Goal: Task Accomplishment & Management: Complete application form

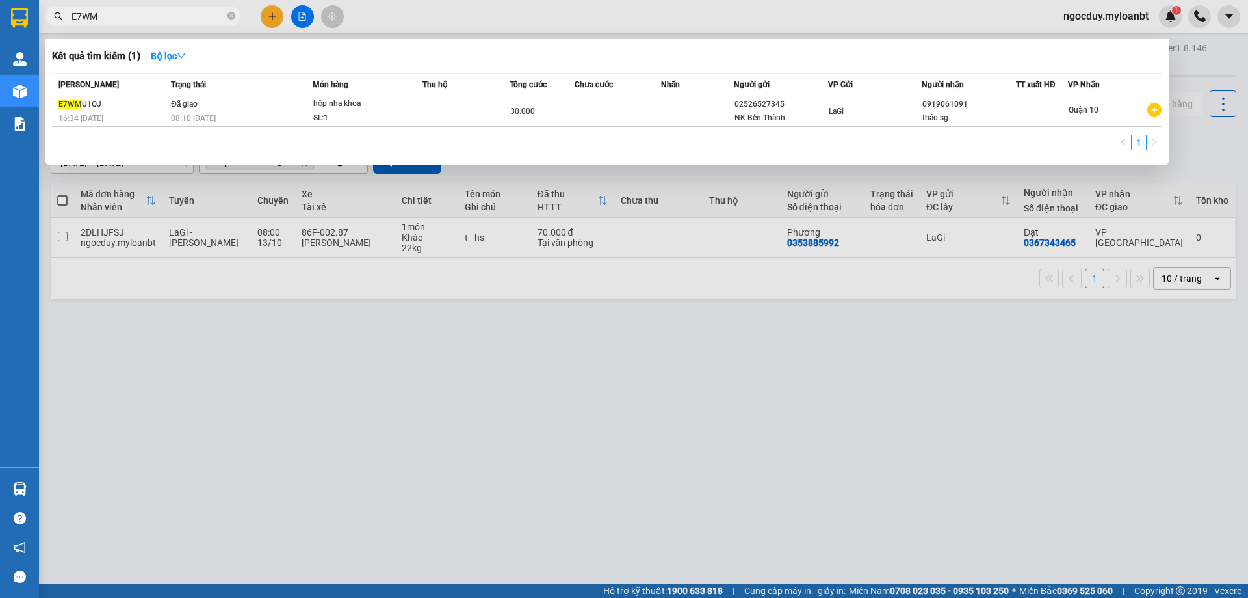
click at [229, 14] on icon "close-circle" at bounding box center [232, 16] width 8 height 8
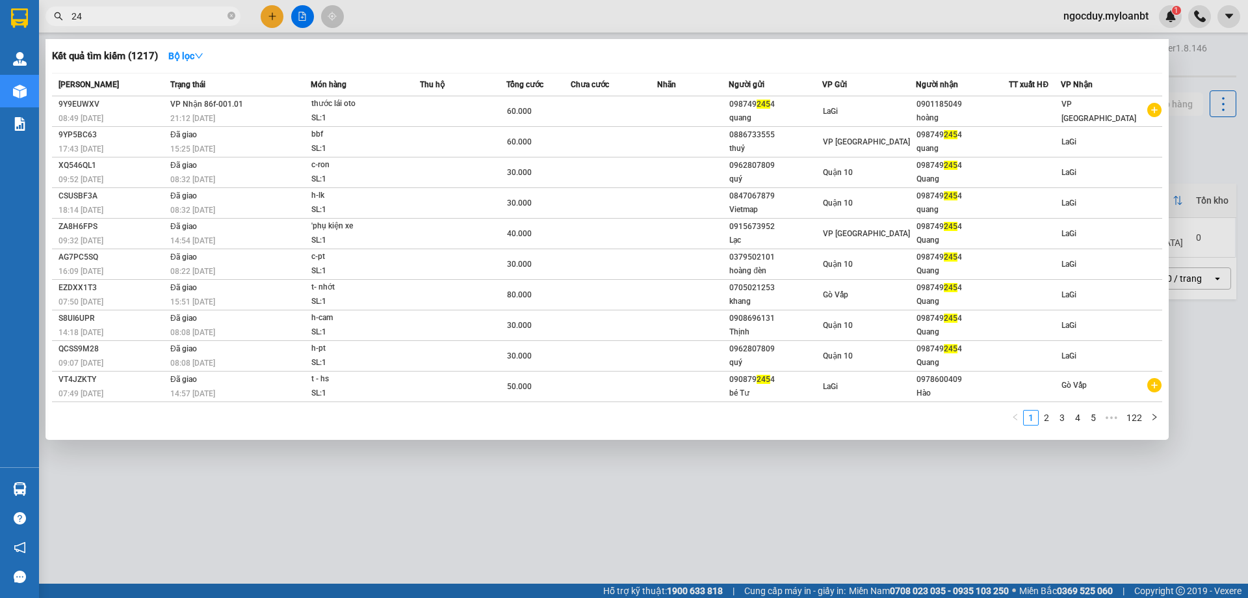
type input "2"
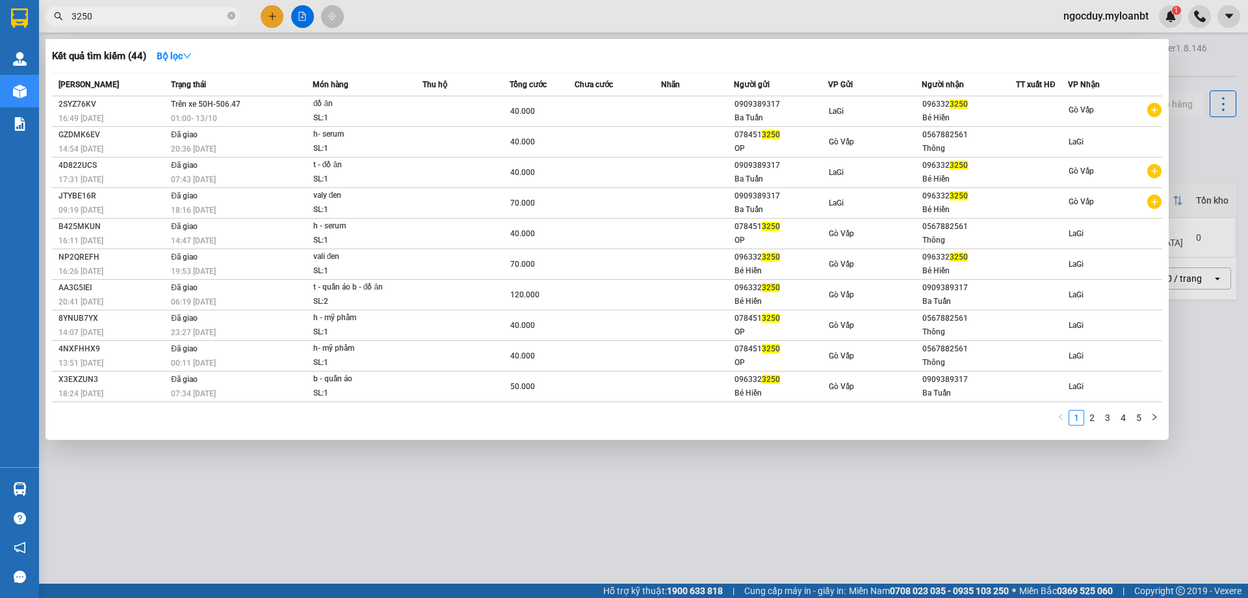
type input "3250"
click at [280, 15] on div at bounding box center [624, 299] width 1248 height 598
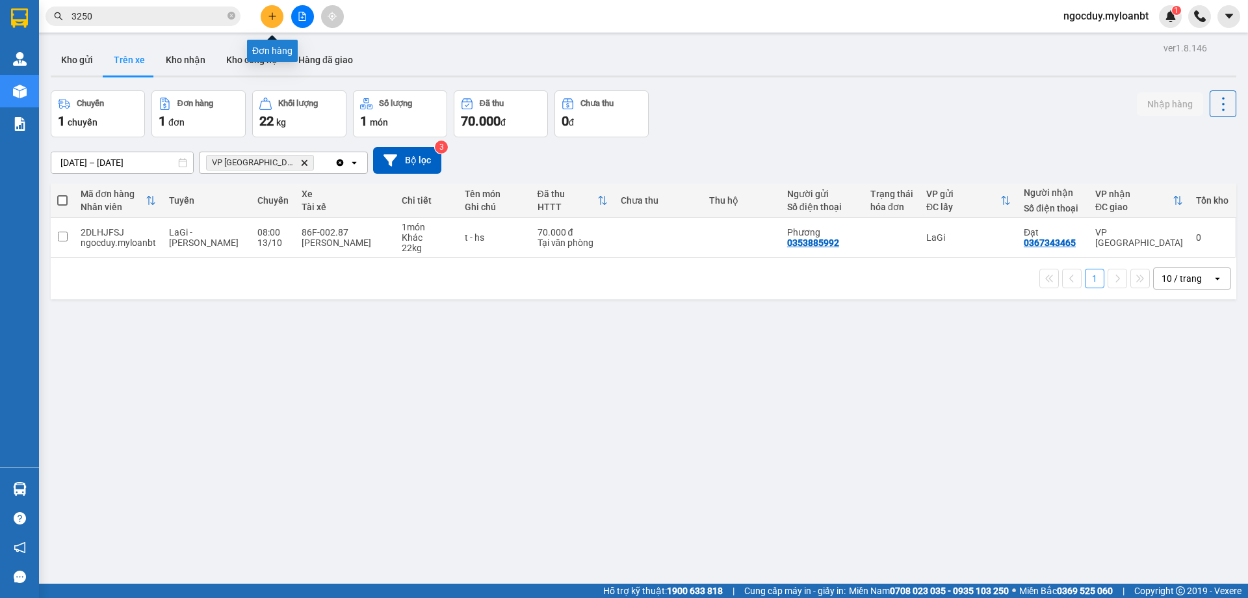
click at [278, 16] on button at bounding box center [272, 16] width 23 height 23
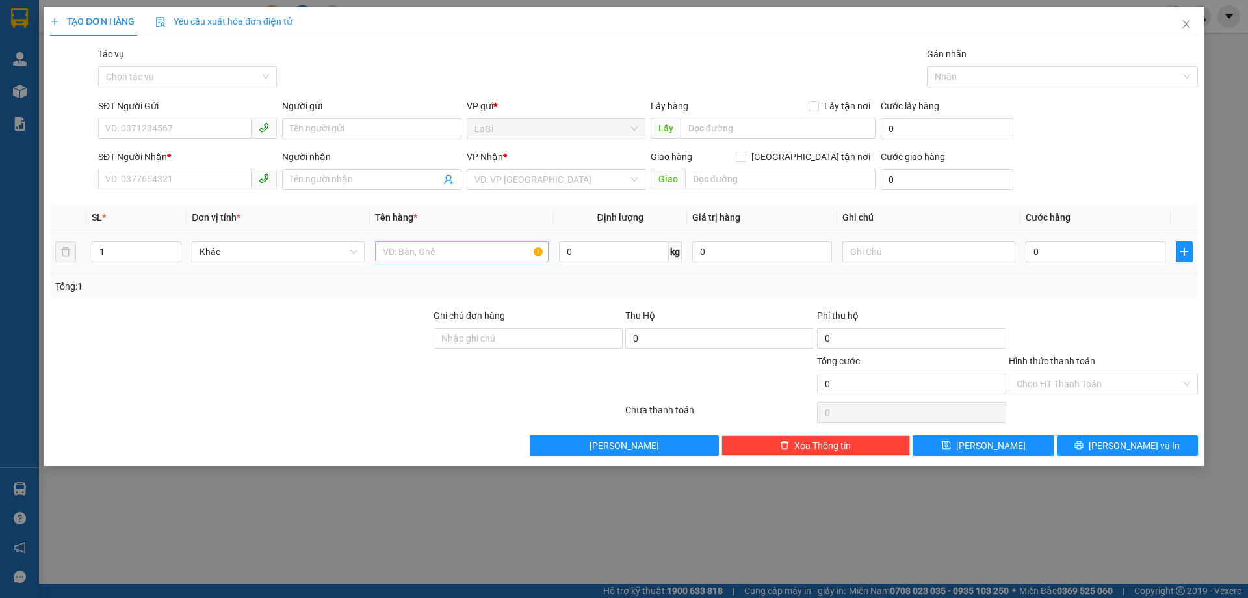
click at [1193, 256] on td at bounding box center [1184, 252] width 27 height 44
click at [479, 248] on input "text" at bounding box center [461, 251] width 173 height 21
click at [621, 245] on input "0" at bounding box center [614, 251] width 110 height 21
type input "10"
click at [1178, 256] on span "plus" at bounding box center [1185, 251] width 16 height 10
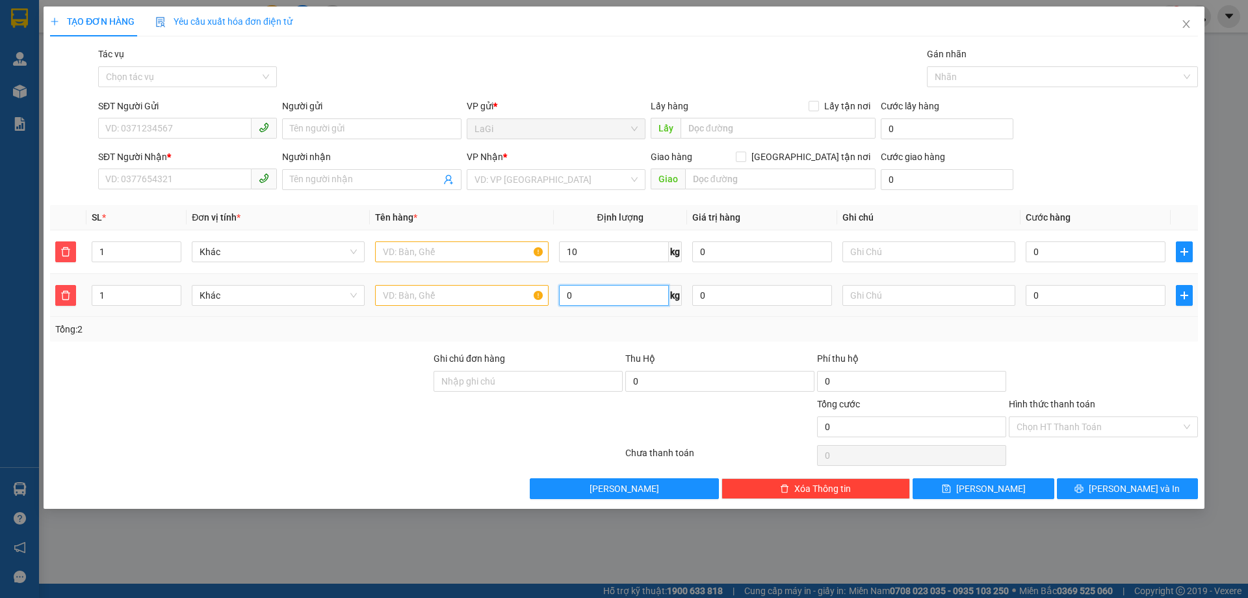
click at [617, 304] on input "0" at bounding box center [614, 295] width 110 height 21
type input "12"
click at [462, 241] on input "text" at bounding box center [461, 251] width 173 height 21
type input "gạo"
click at [485, 290] on input "text" at bounding box center [461, 295] width 173 height 21
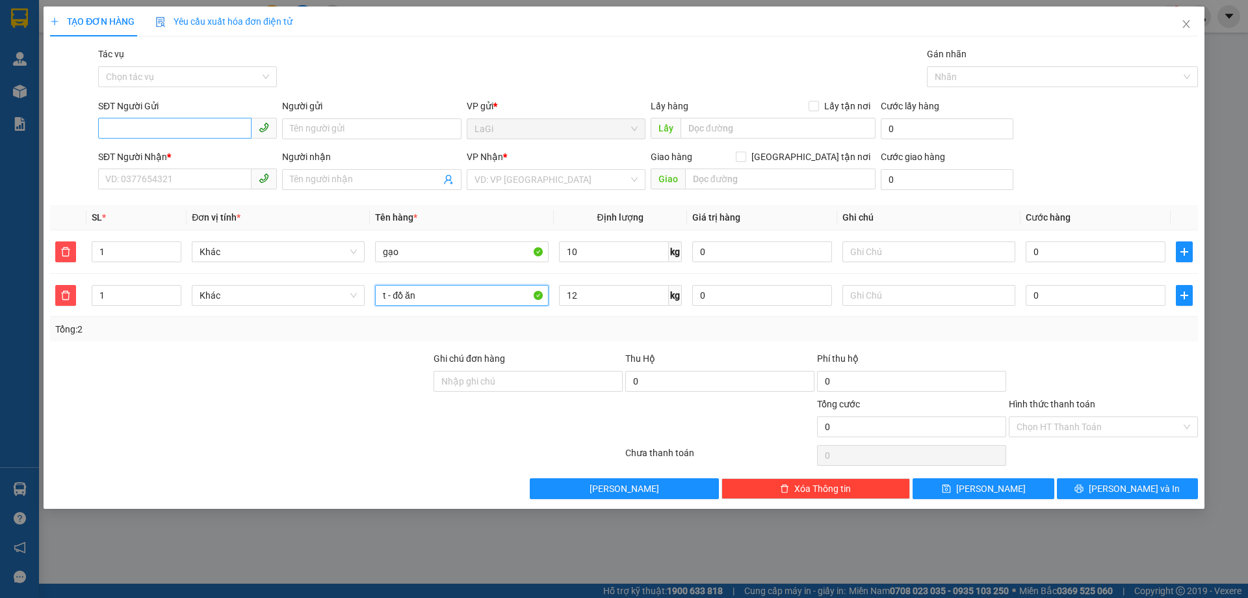
type input "t - đồ ăn"
click at [227, 127] on input "SĐT Người Gửi" at bounding box center [174, 128] width 153 height 21
type input "0906267855"
click at [222, 160] on div "0906267855 - Chương" at bounding box center [187, 155] width 163 height 14
type input "Chương"
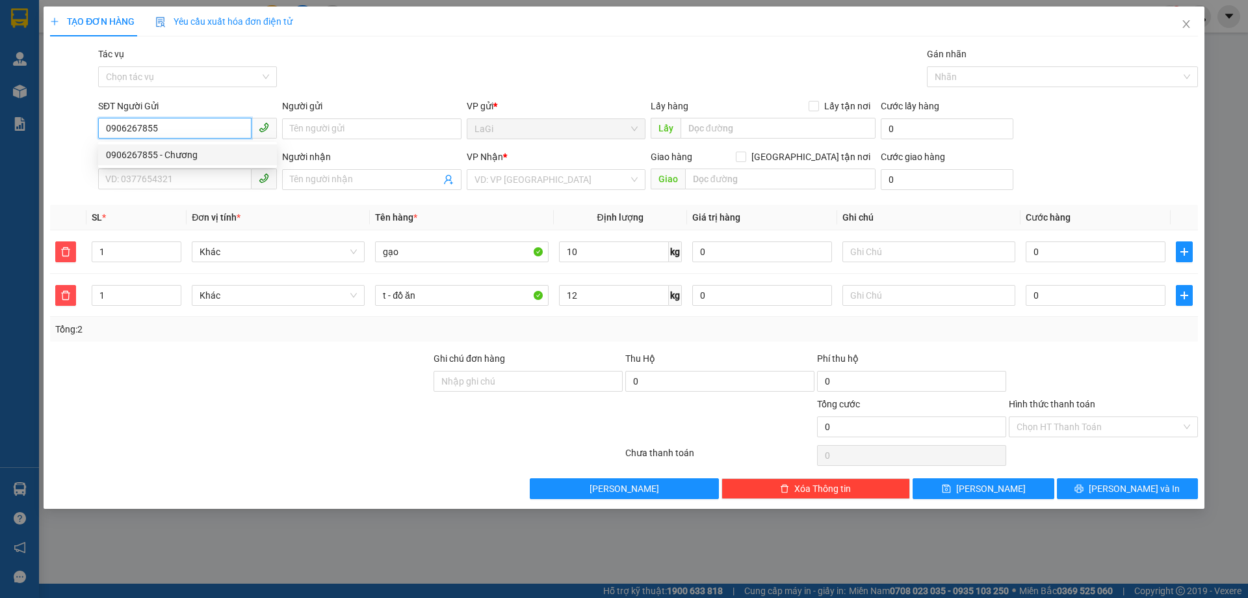
type input "0902507488"
type input "My"
type input "0906267855"
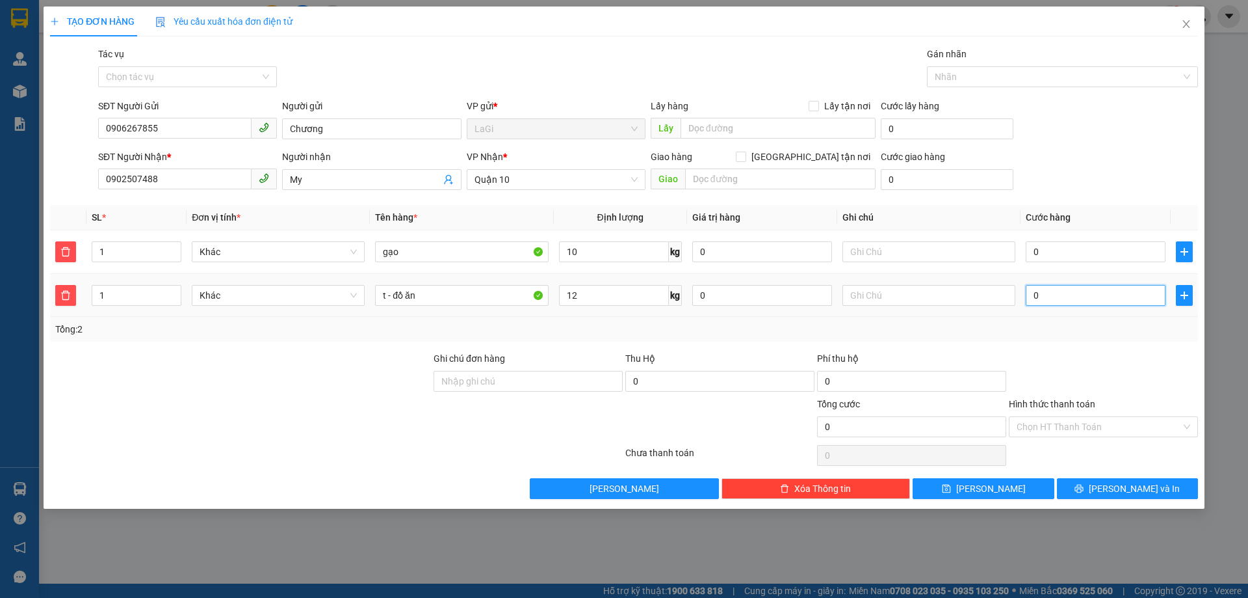
click at [1109, 290] on input "0" at bounding box center [1096, 295] width 140 height 21
type input "5"
type input "50"
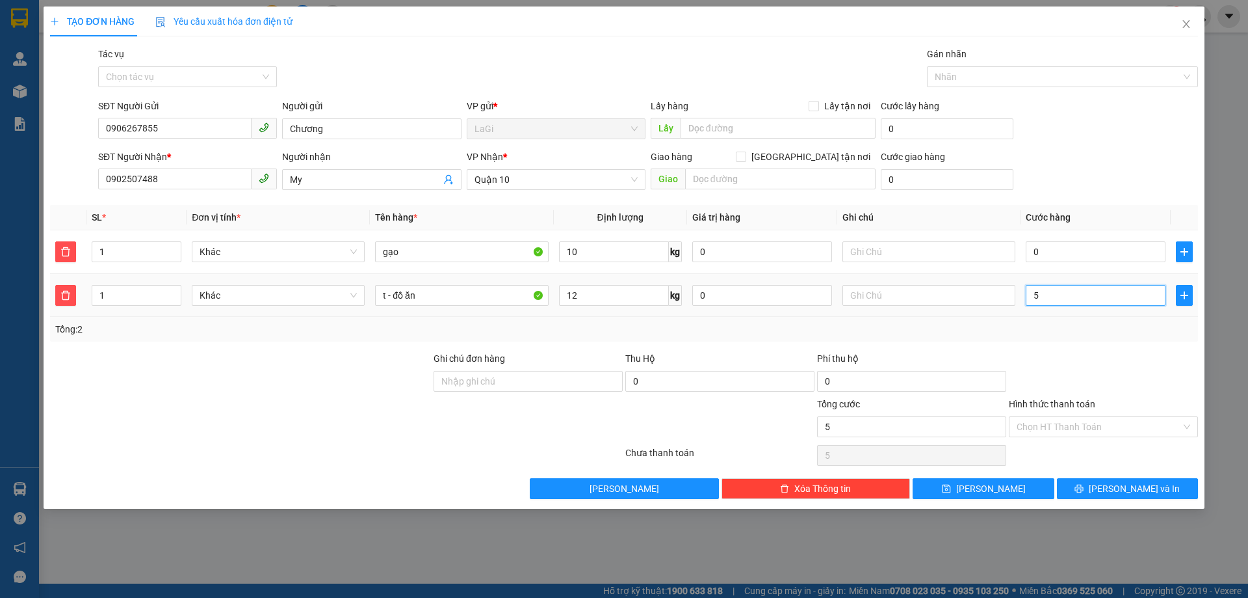
type input "50"
type input "500"
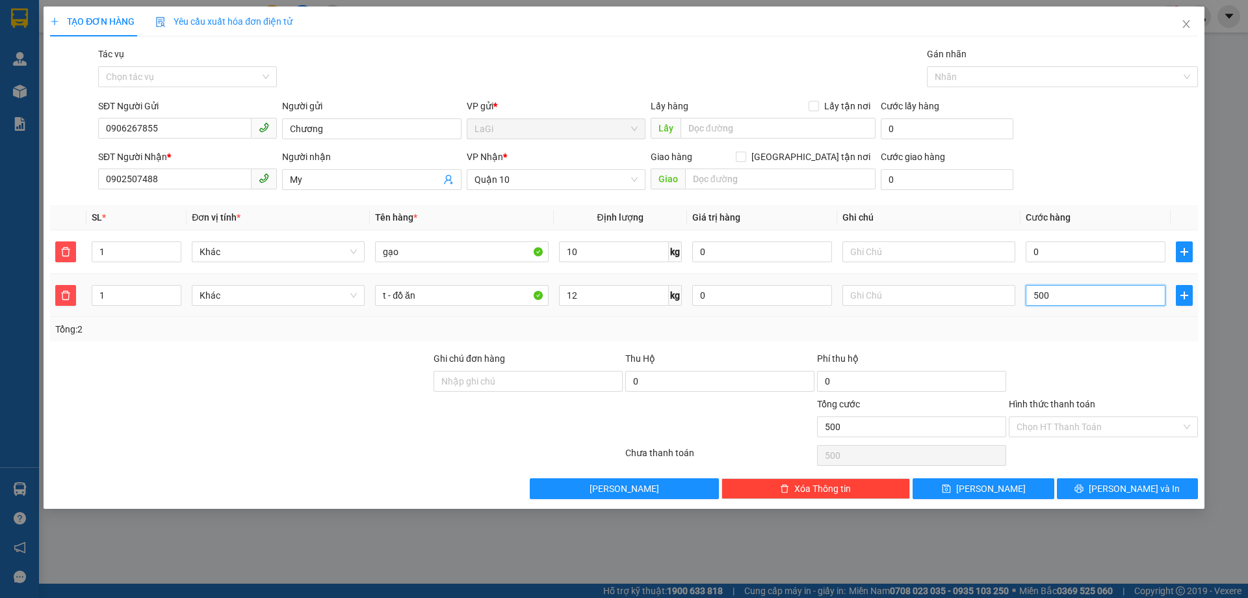
type input "5.000"
type input "50.000"
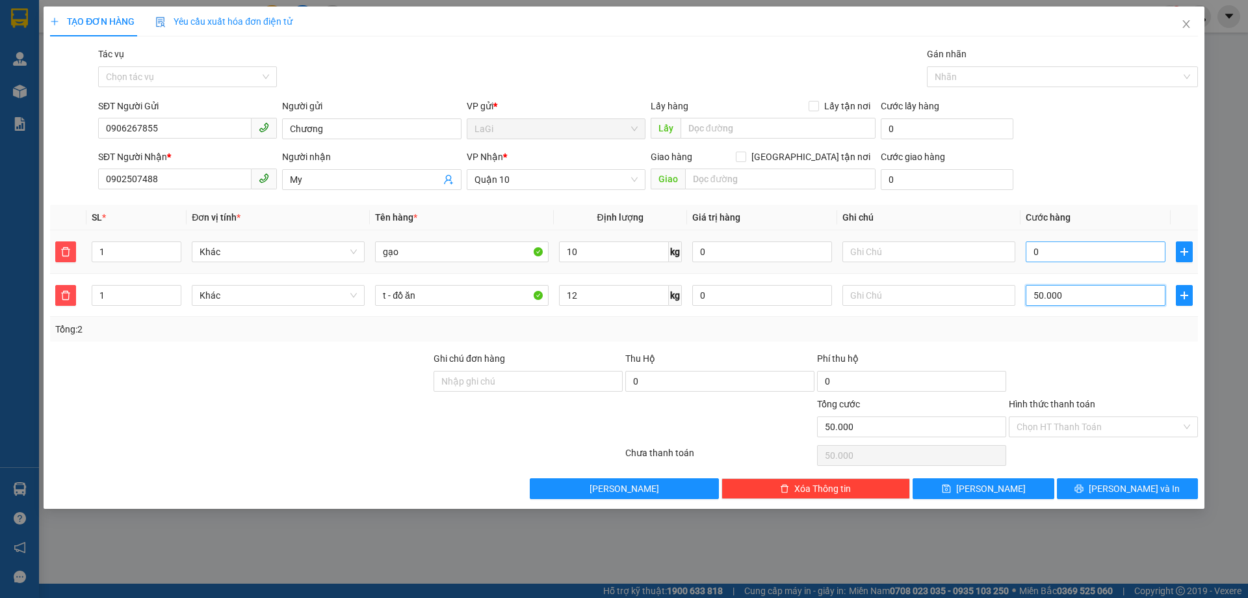
type input "50.000"
click at [1096, 247] on input "0" at bounding box center [1096, 251] width 140 height 21
type input "3"
type input "50.003"
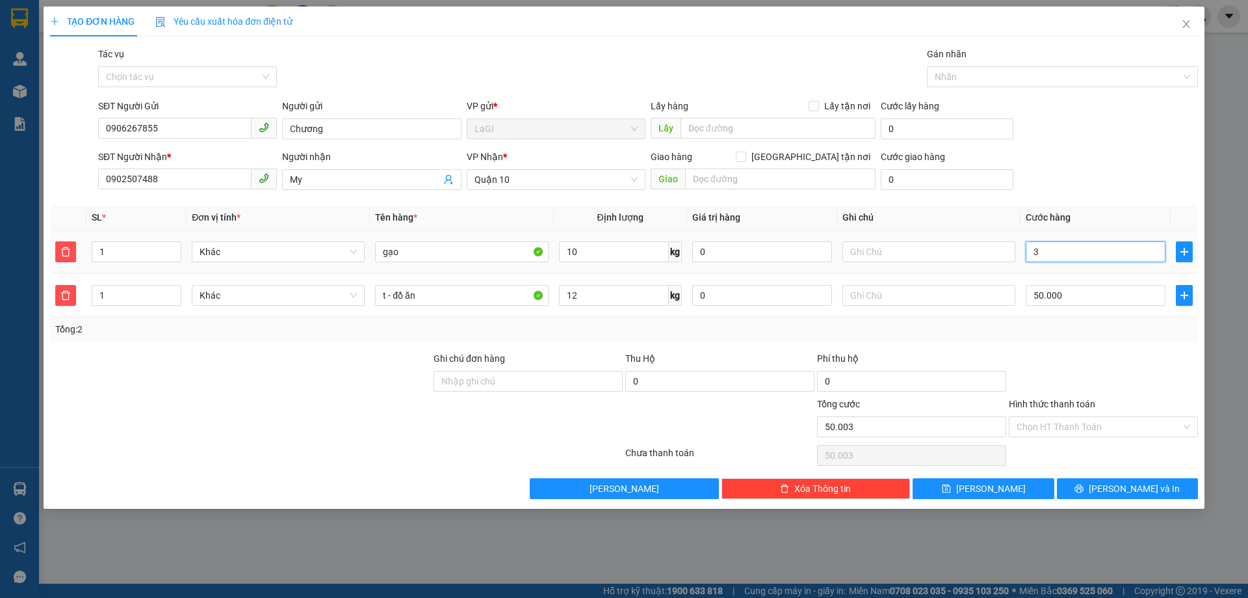
type input "30"
type input "50.030"
type input "300"
type input "50.300"
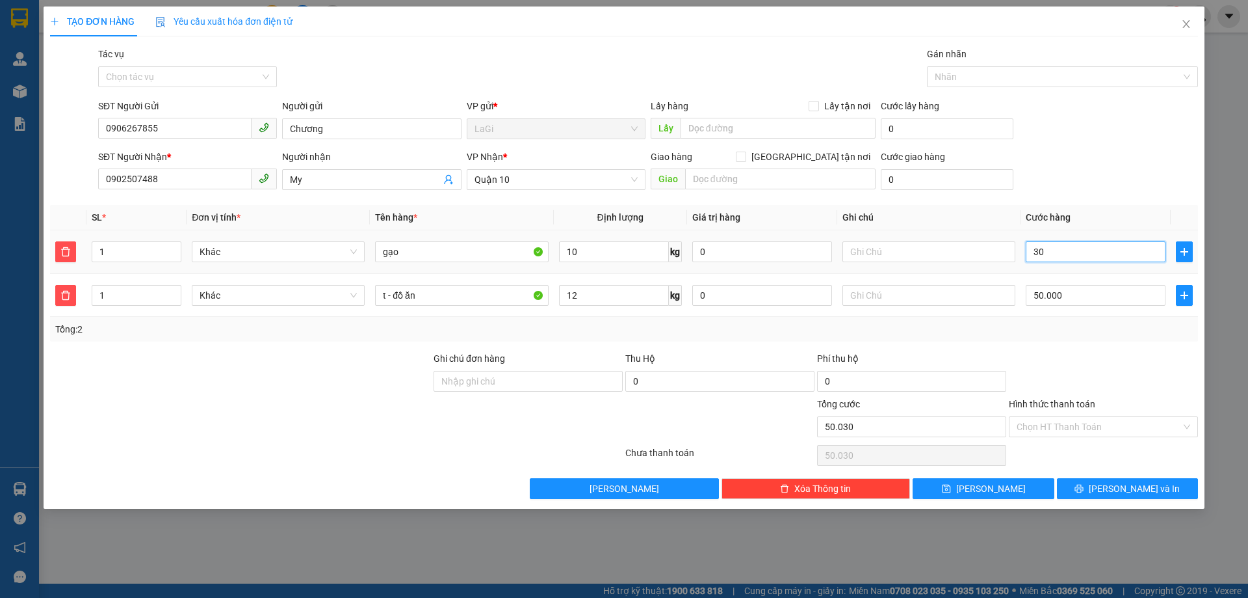
type input "50.300"
type input "3.000"
type input "53.000"
type input "30.000"
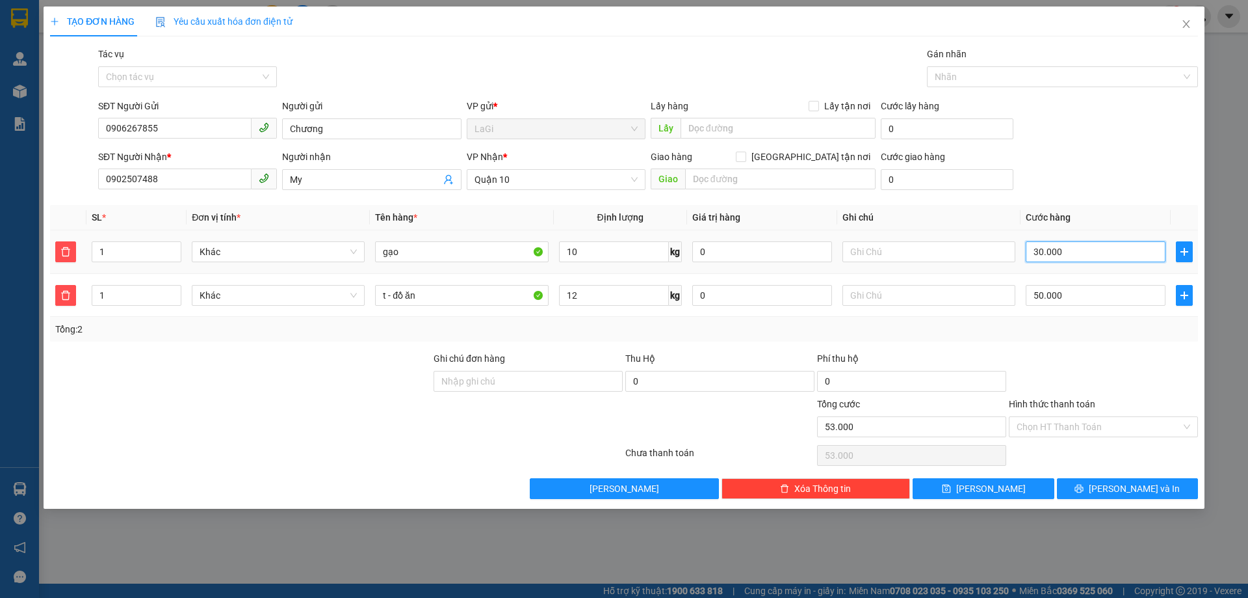
type input "80.000"
type input "30.000"
click at [1084, 488] on icon "printer" at bounding box center [1079, 488] width 9 height 9
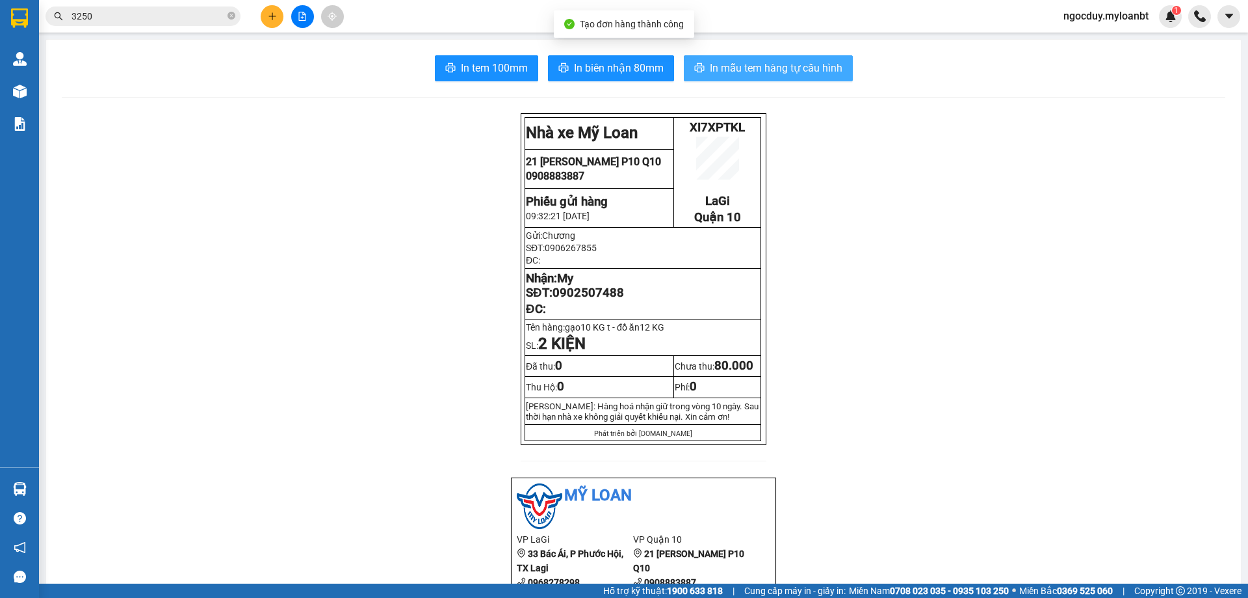
click at [742, 62] on span "In mẫu tem hàng tự cấu hình" at bounding box center [776, 68] width 133 height 16
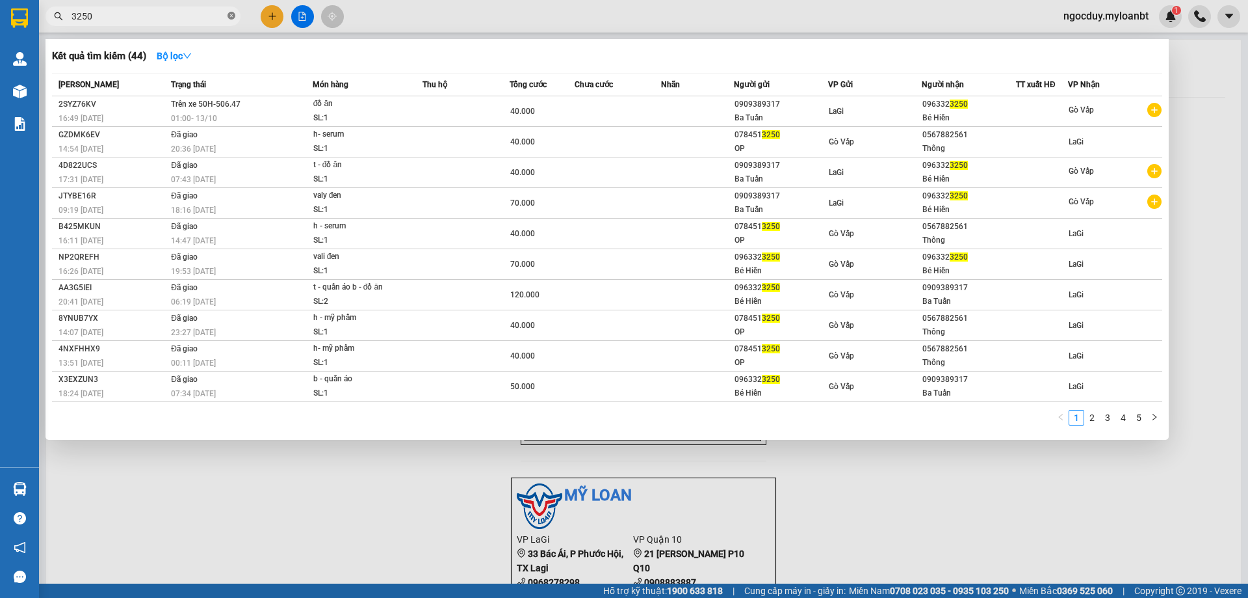
click at [231, 14] on icon "close-circle" at bounding box center [232, 16] width 8 height 8
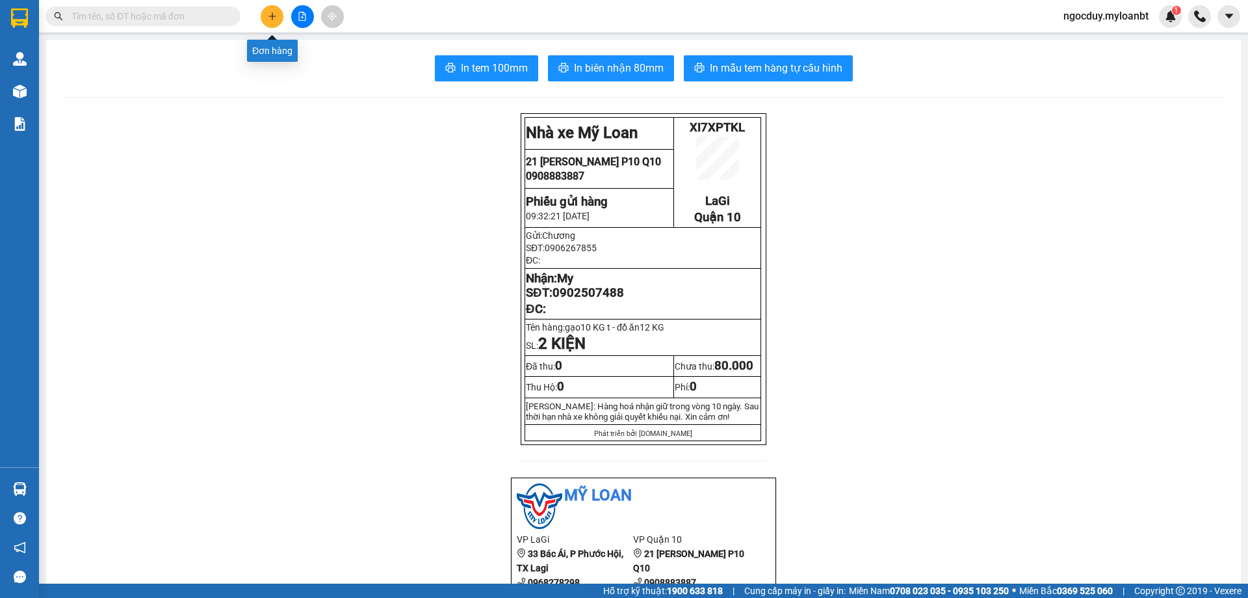
click at [278, 16] on button at bounding box center [272, 16] width 23 height 23
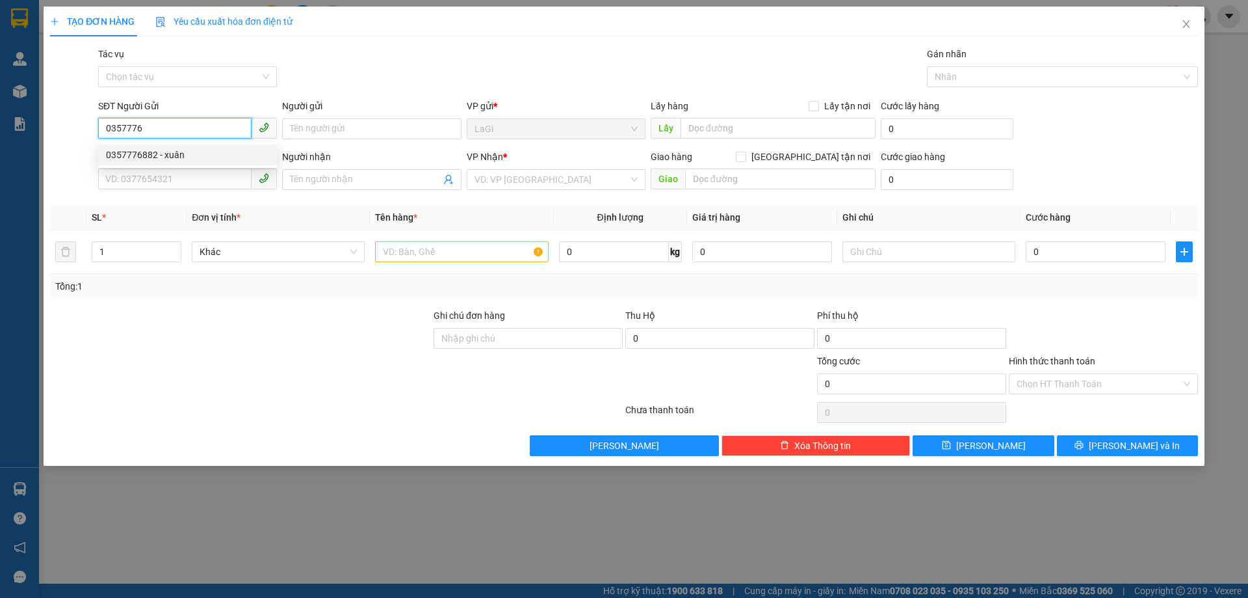
click at [211, 152] on div "0357776882 - xuân" at bounding box center [187, 155] width 163 height 14
type input "0357776882"
type input "xuân"
type input "0357776882"
type input "xuân"
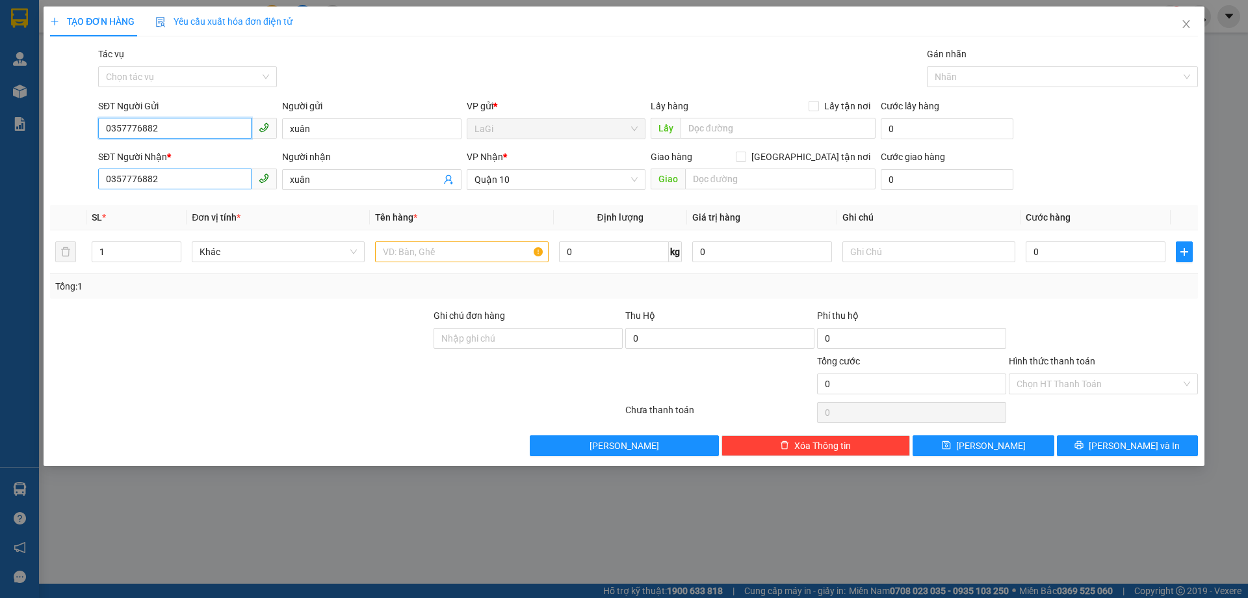
type input "0357776882"
click at [196, 187] on input "0357776882" at bounding box center [174, 178] width 153 height 21
click at [226, 202] on div "0376903879 - hồng" at bounding box center [187, 205] width 163 height 14
type input "0376903879"
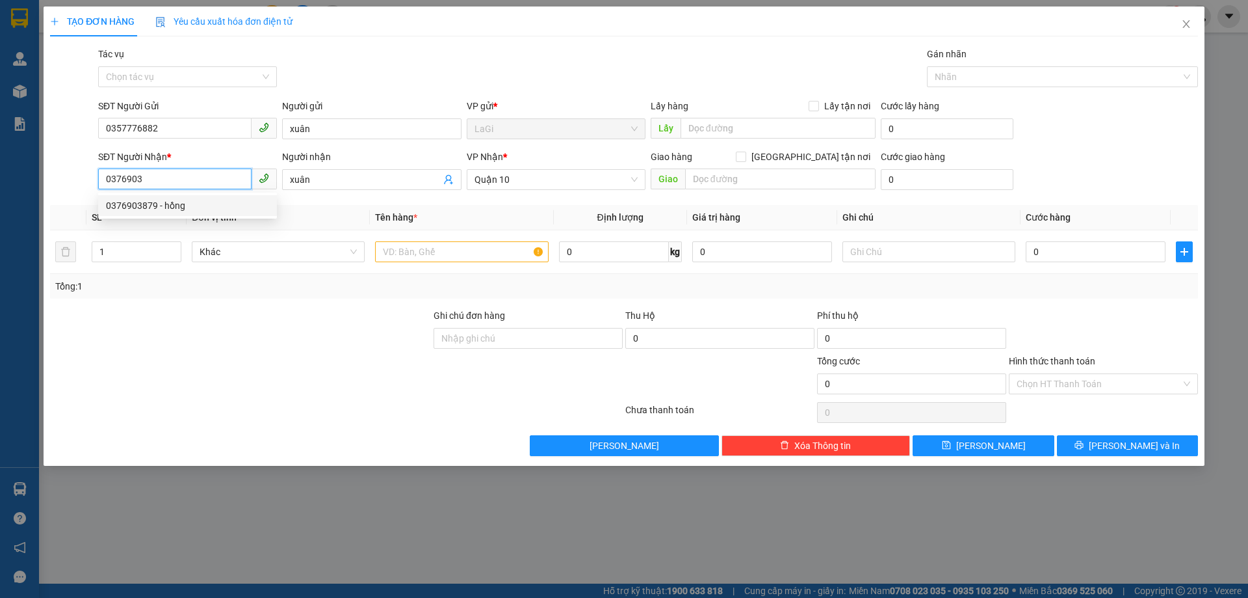
type input "hồng"
type input "0376903879"
click at [479, 248] on input "text" at bounding box center [461, 251] width 173 height 21
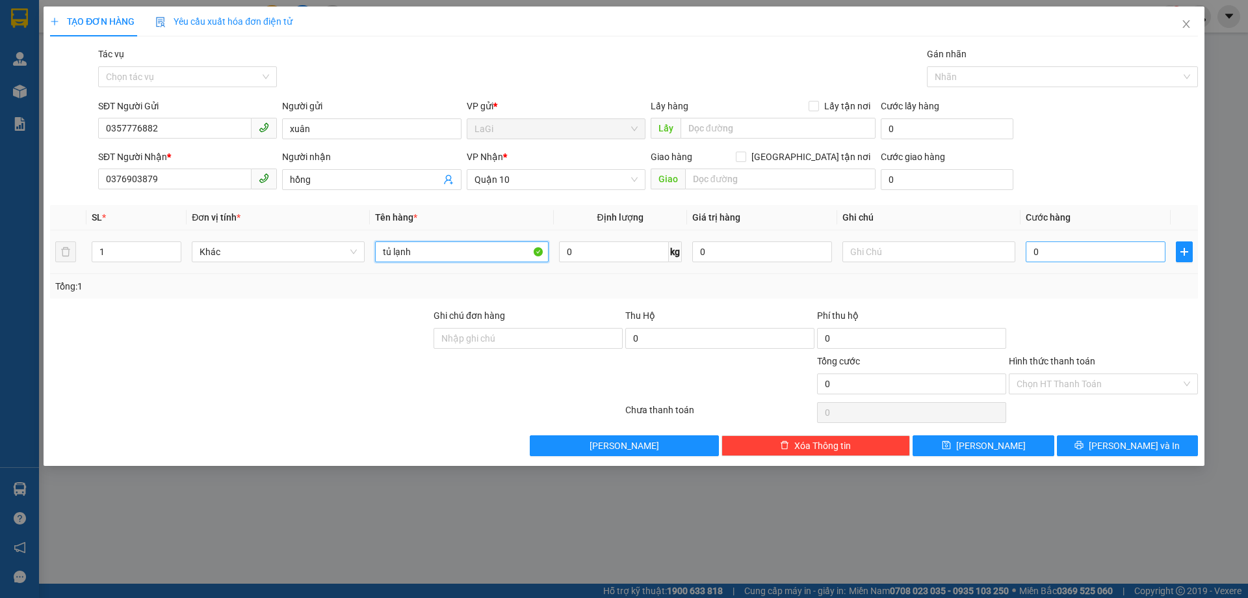
type input "tủ lạnh"
click at [1085, 244] on input "0" at bounding box center [1096, 251] width 140 height 21
type input "2"
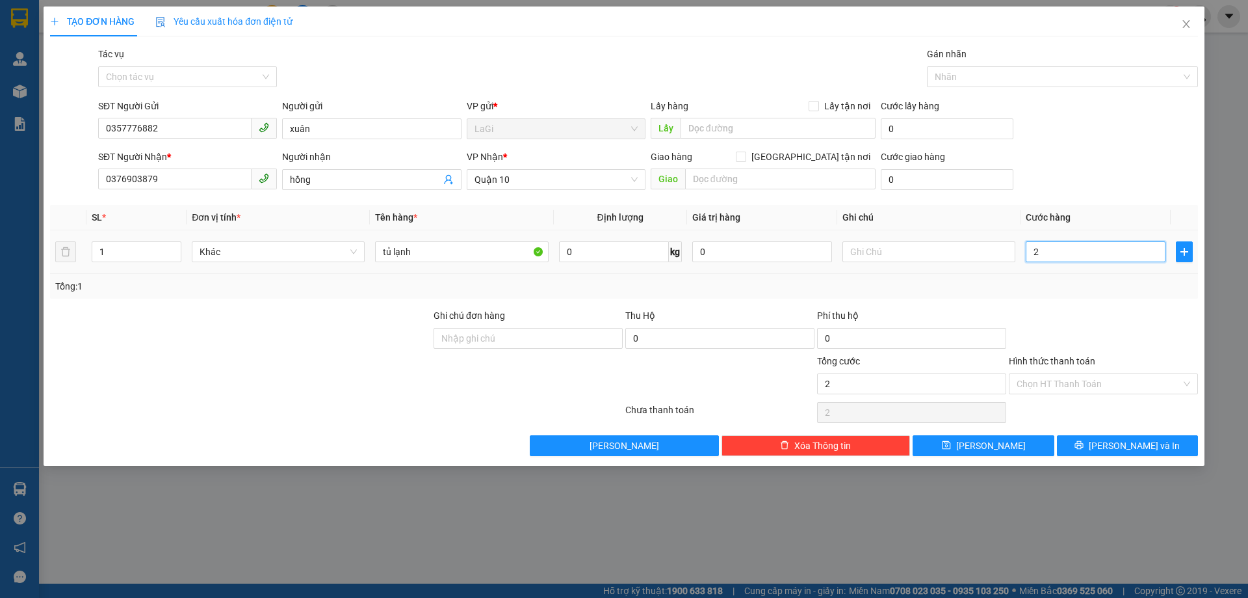
type input "25"
type input "250"
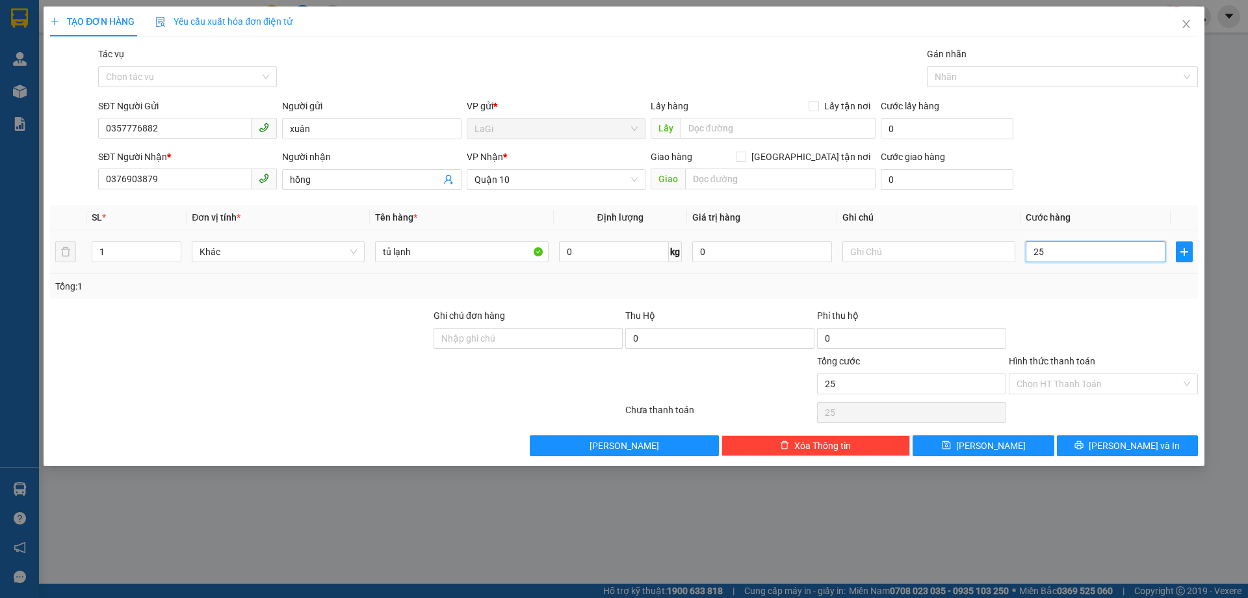
type input "250"
type input "2.500"
type input "25.000"
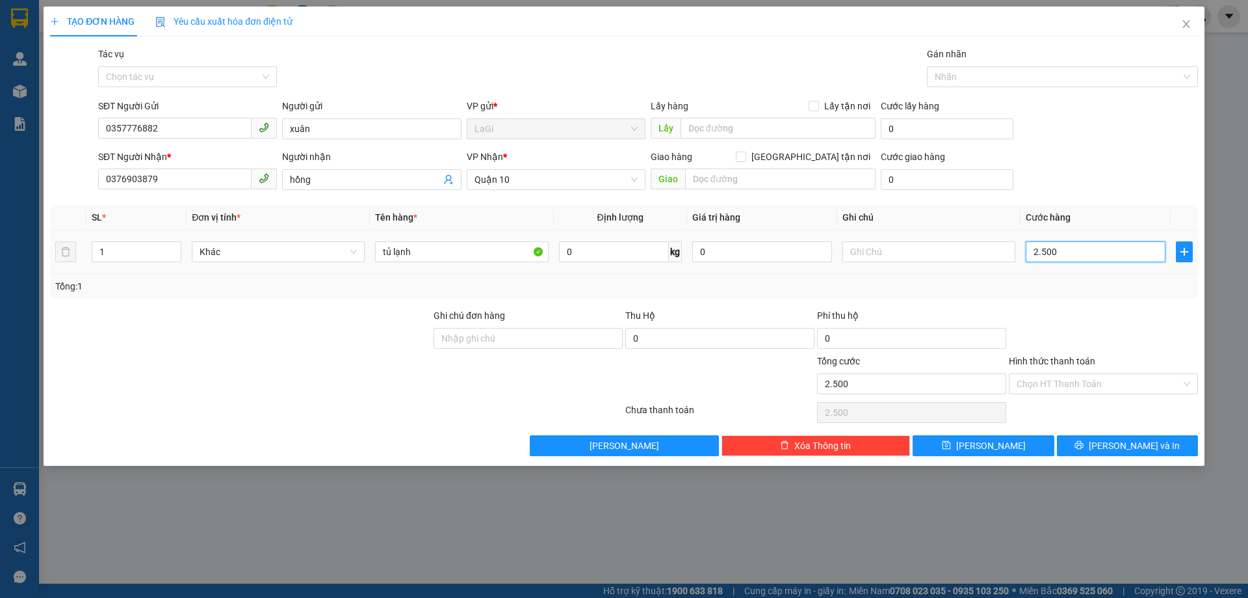
type input "25.000"
type input "250.000"
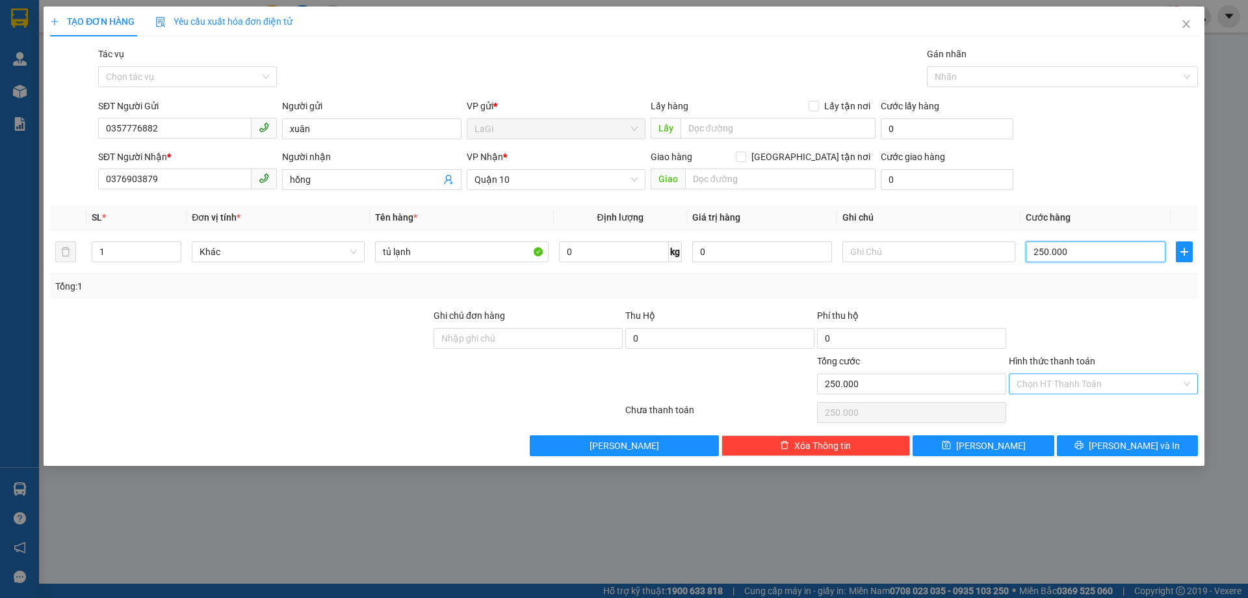
type input "250.000"
click at [1135, 379] on input "Hình thức thanh toán" at bounding box center [1099, 384] width 164 height 20
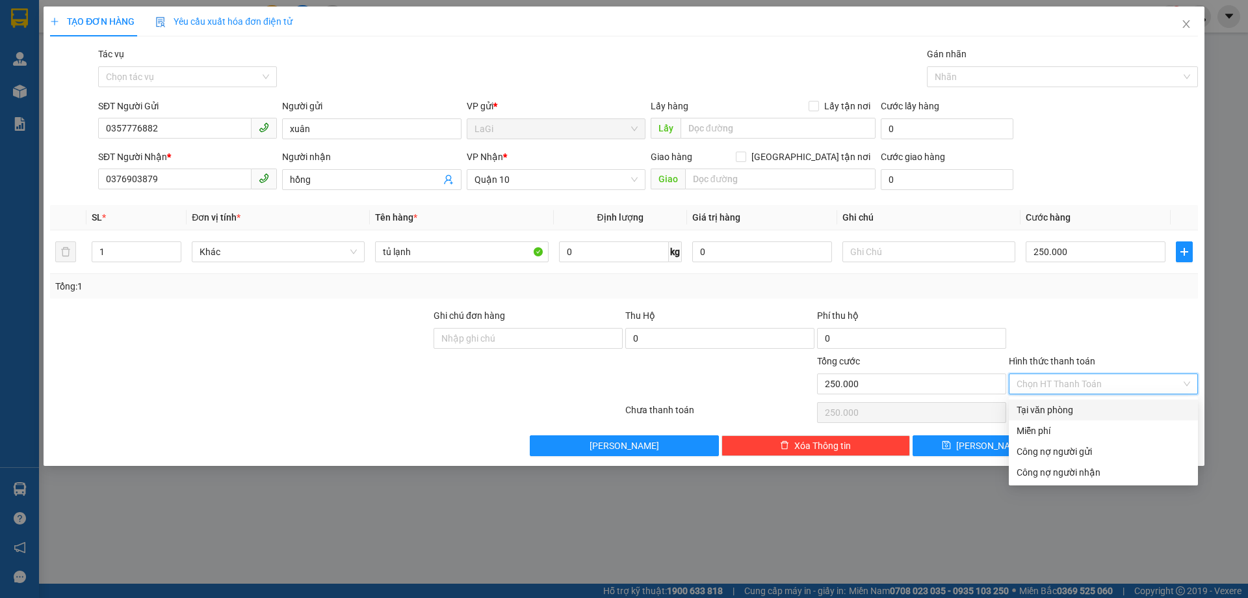
click at [1140, 409] on div "Tại văn phòng" at bounding box center [1104, 409] width 174 height 14
type input "0"
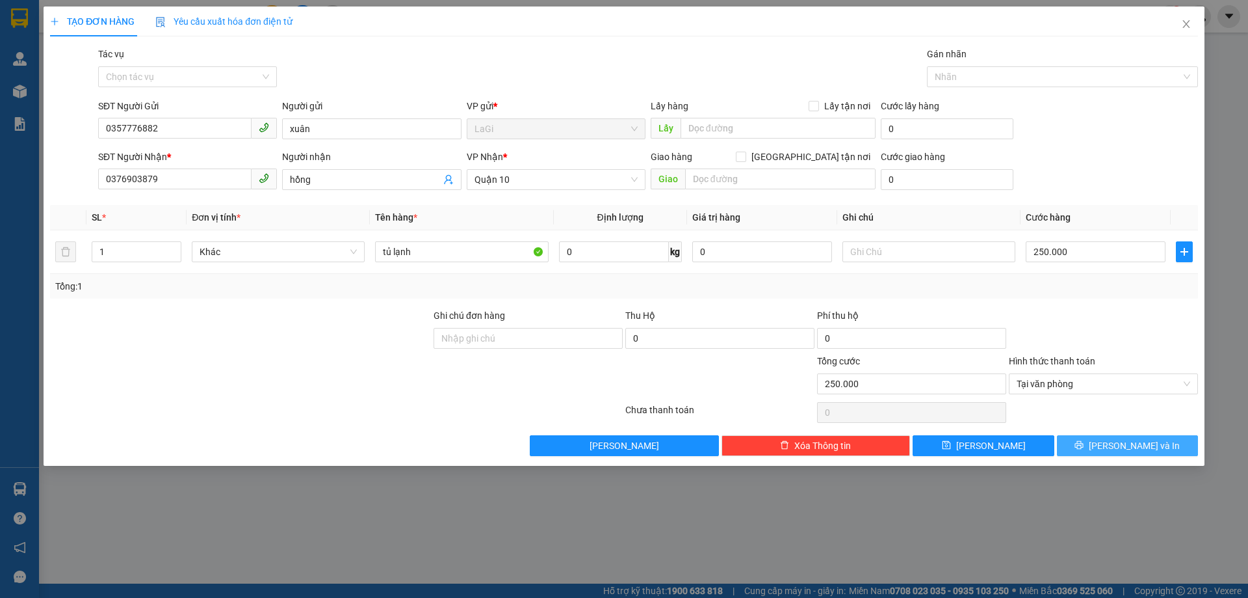
click at [1140, 449] on span "[PERSON_NAME] và In" at bounding box center [1134, 445] width 91 height 14
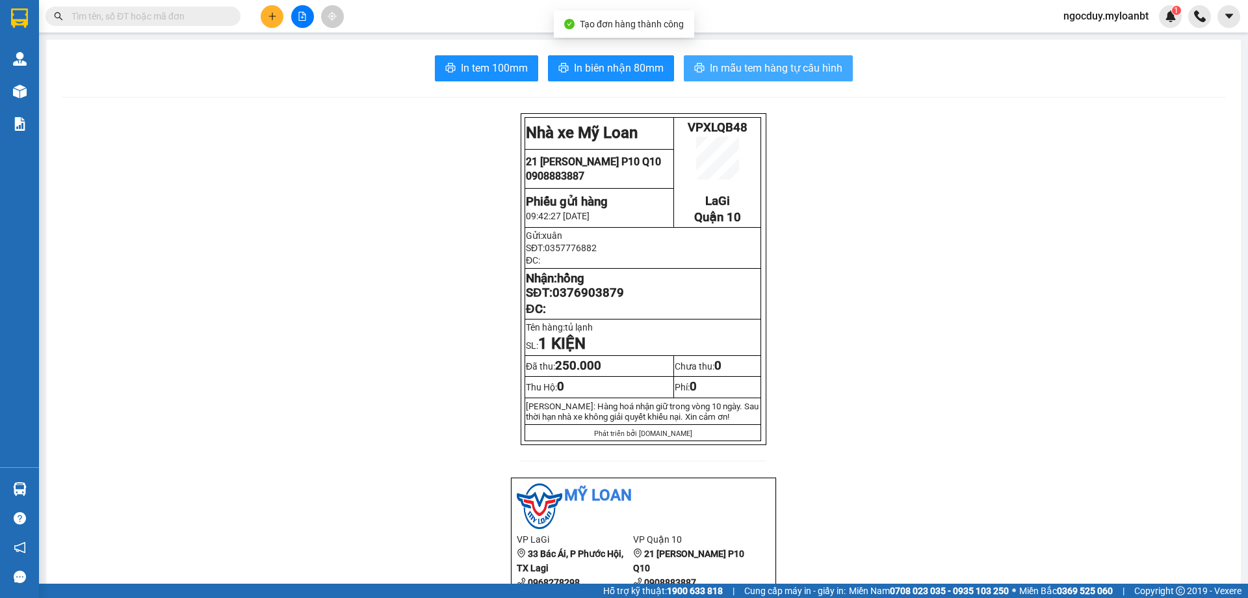
click at [831, 63] on span "In mẫu tem hàng tự cấu hình" at bounding box center [776, 68] width 133 height 16
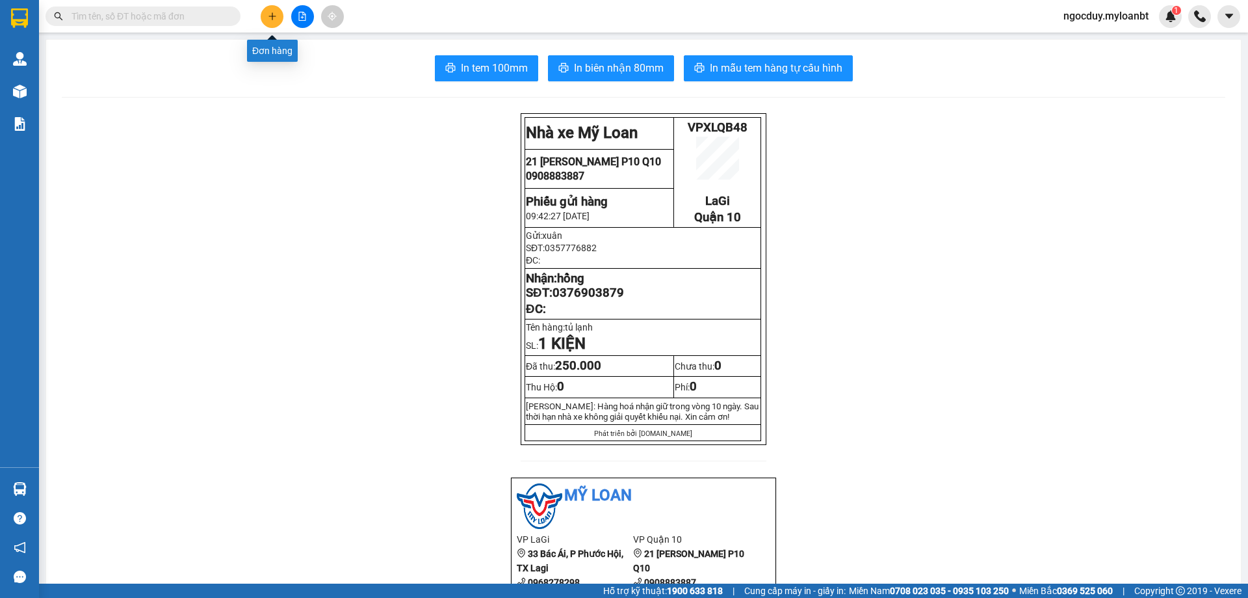
click at [267, 21] on button at bounding box center [272, 16] width 23 height 23
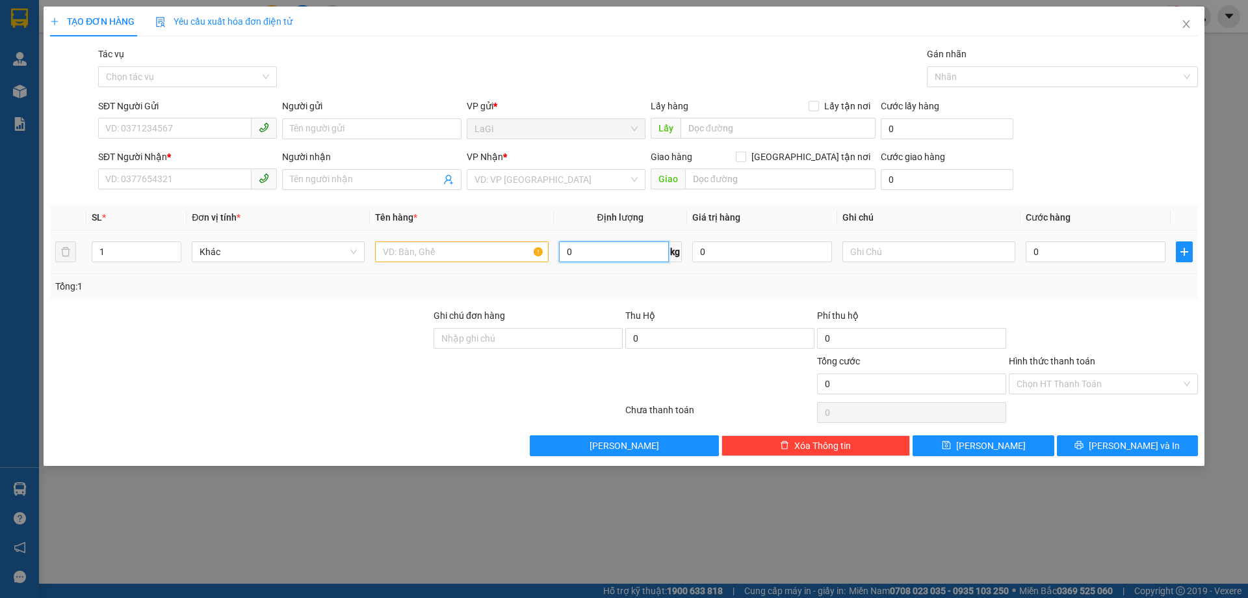
click at [594, 256] on input "0" at bounding box center [614, 251] width 110 height 21
type input "12"
click at [157, 132] on input "SĐT Người Gửi" at bounding box center [174, 128] width 153 height 21
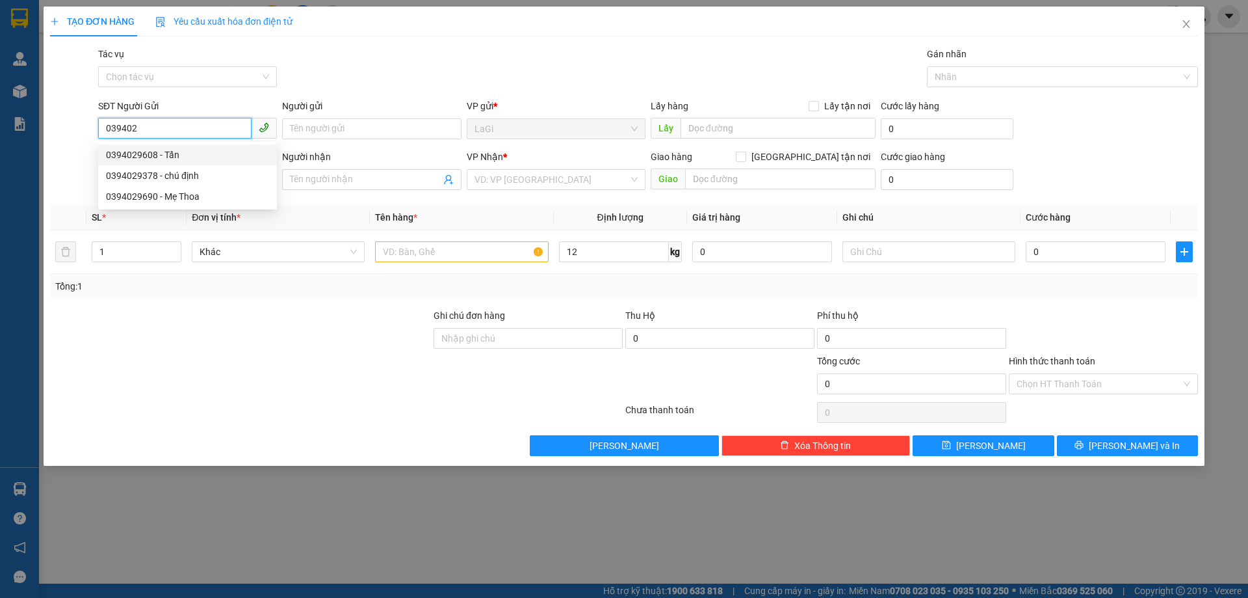
click at [170, 158] on div "0394029608 - Tấn" at bounding box center [187, 155] width 163 height 14
type input "0394029608"
type input "Tấn"
type input "0967774140"
type input "bảo"
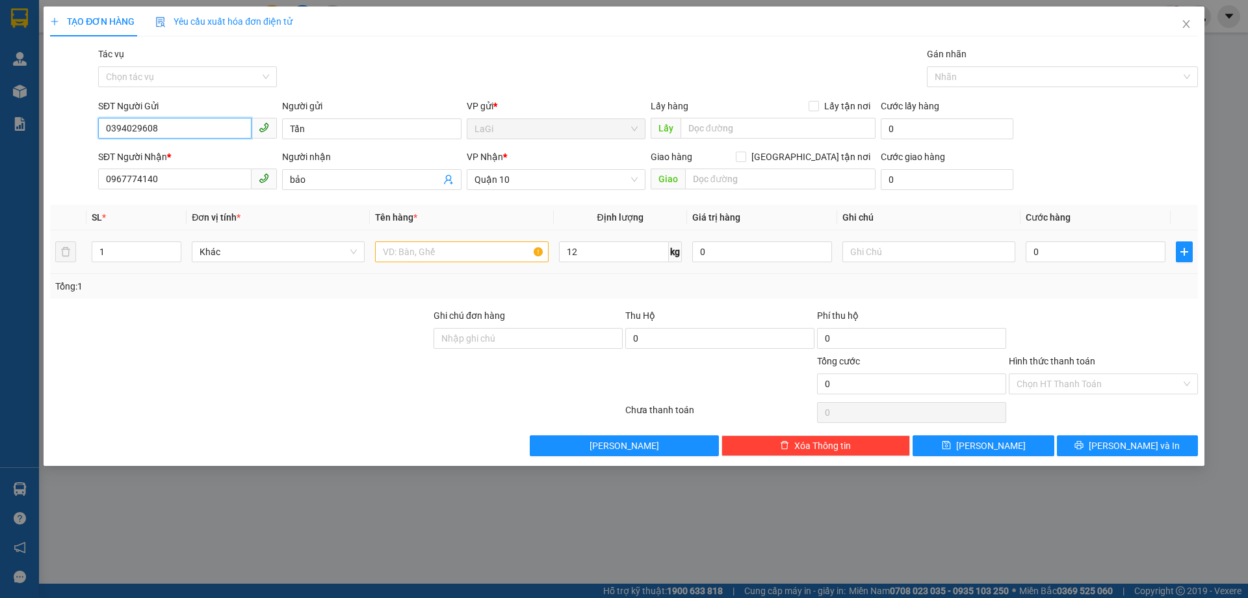
type input "0394029608"
click at [415, 248] on input "text" at bounding box center [461, 251] width 173 height 21
type input "t - đồ ăn"
click at [1127, 244] on input "0" at bounding box center [1096, 251] width 140 height 21
type input "5"
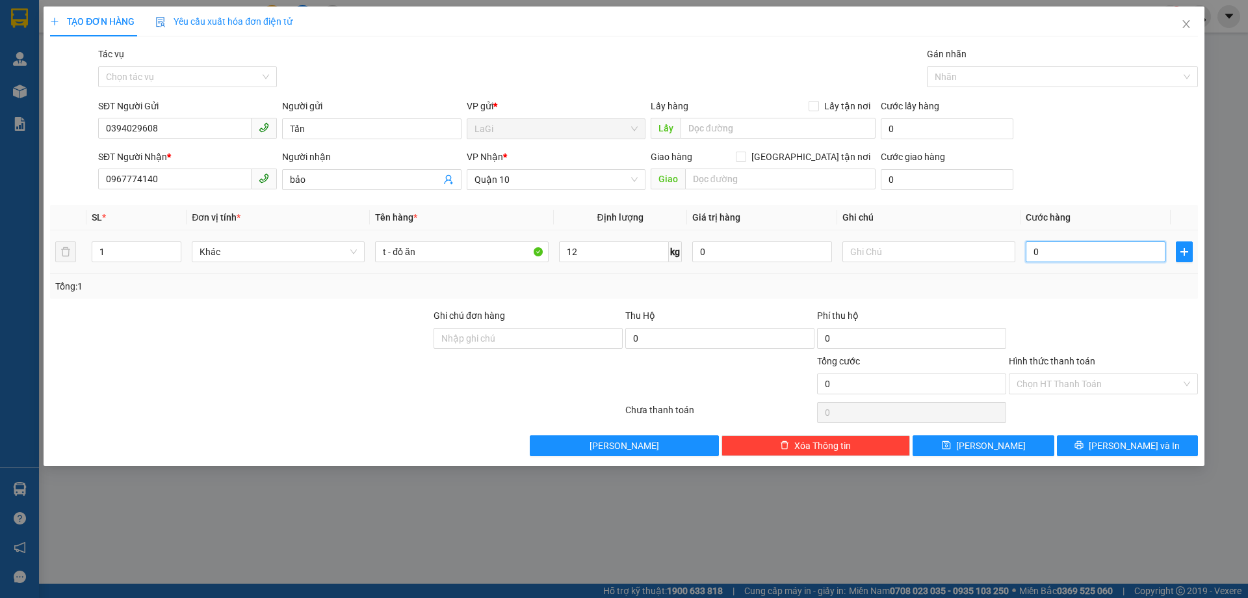
type input "5"
type input "50"
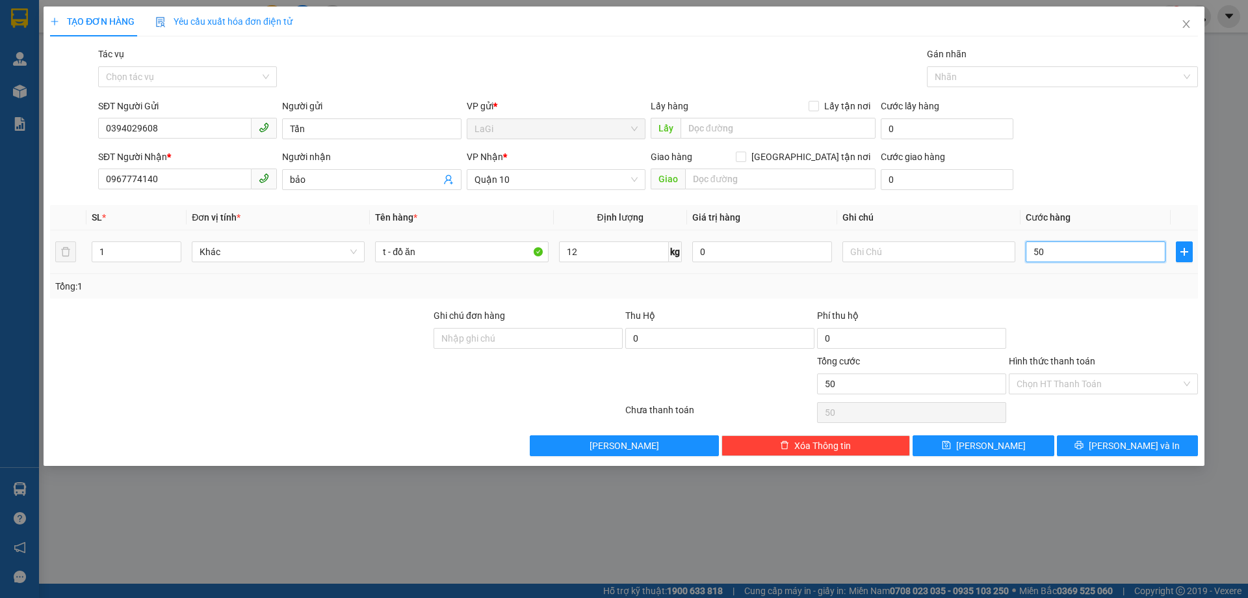
type input "500"
type input "5.000"
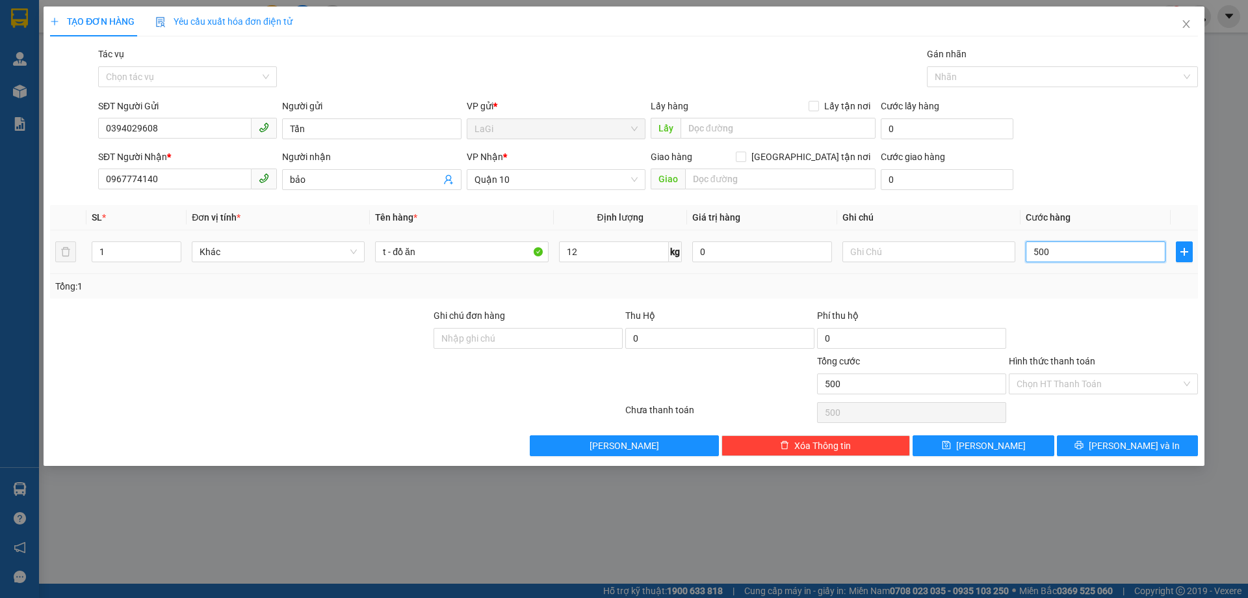
type input "5.000"
type input "50.000"
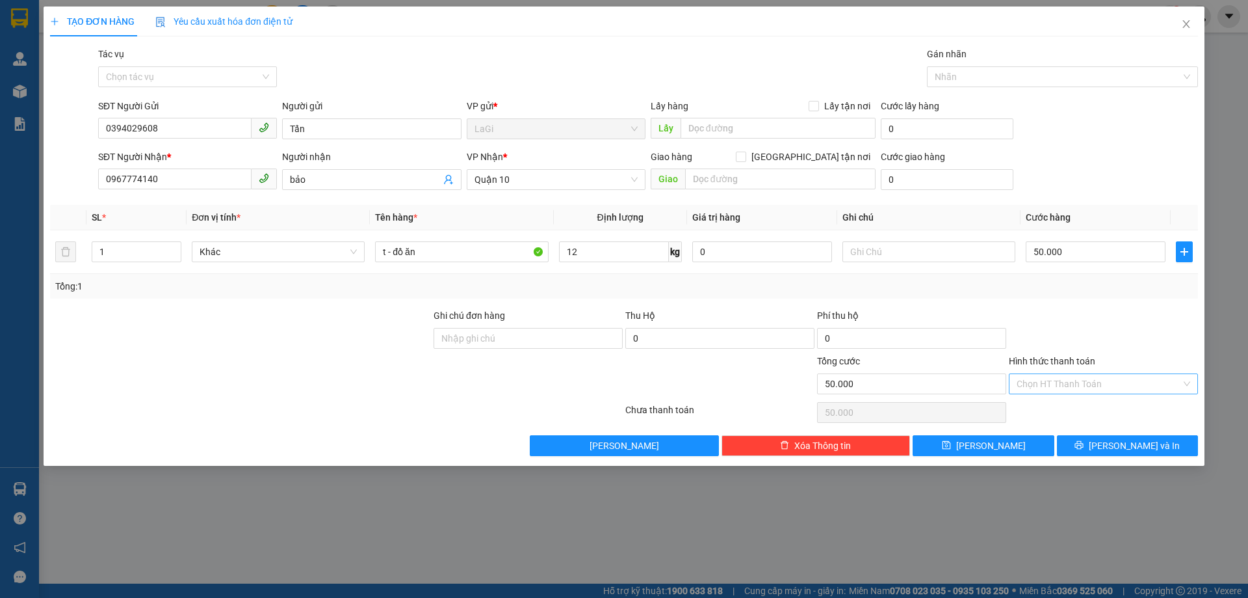
click at [1096, 380] on input "Hình thức thanh toán" at bounding box center [1099, 384] width 164 height 20
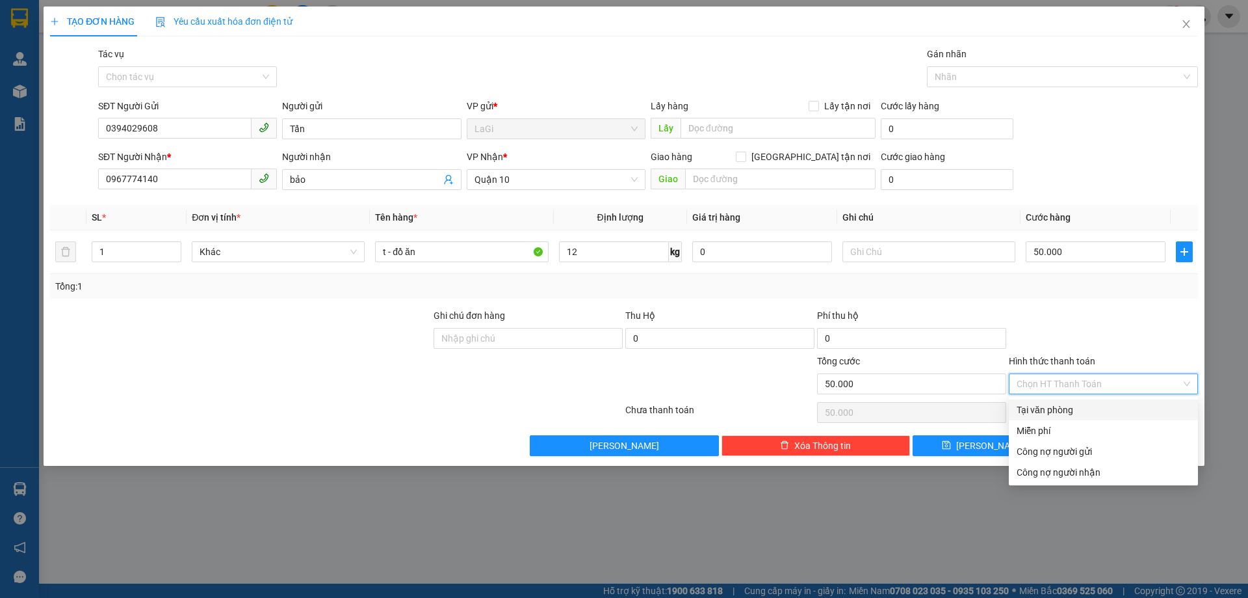
click at [1096, 405] on div "Tại văn phòng" at bounding box center [1104, 409] width 174 height 14
type input "0"
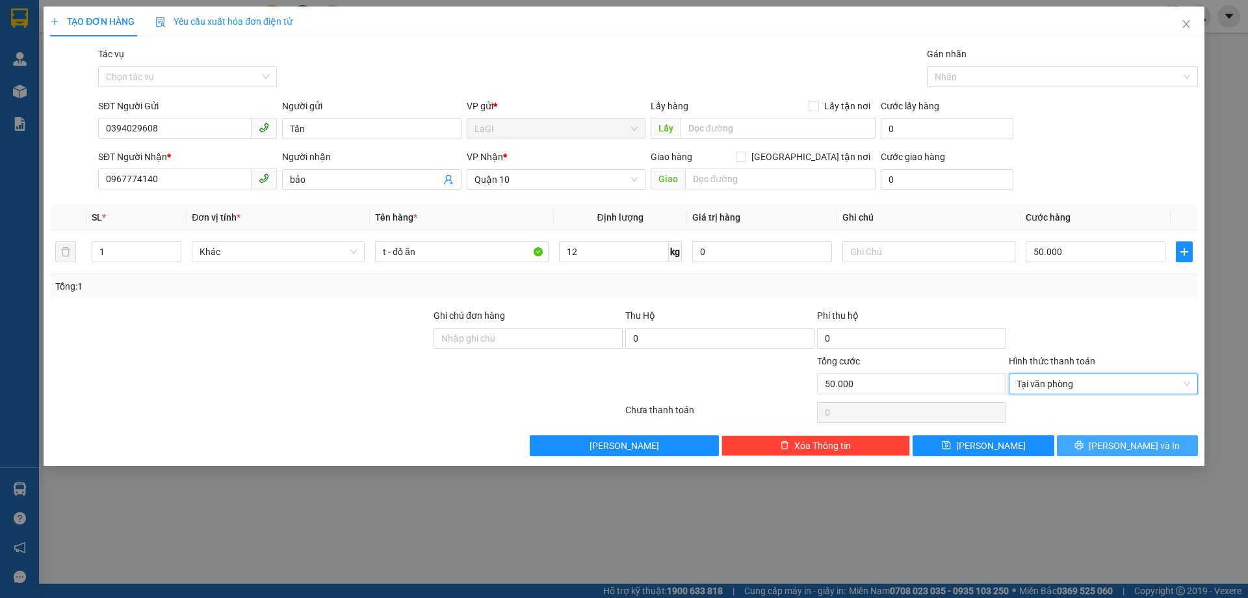
click at [1084, 441] on icon "printer" at bounding box center [1079, 444] width 9 height 9
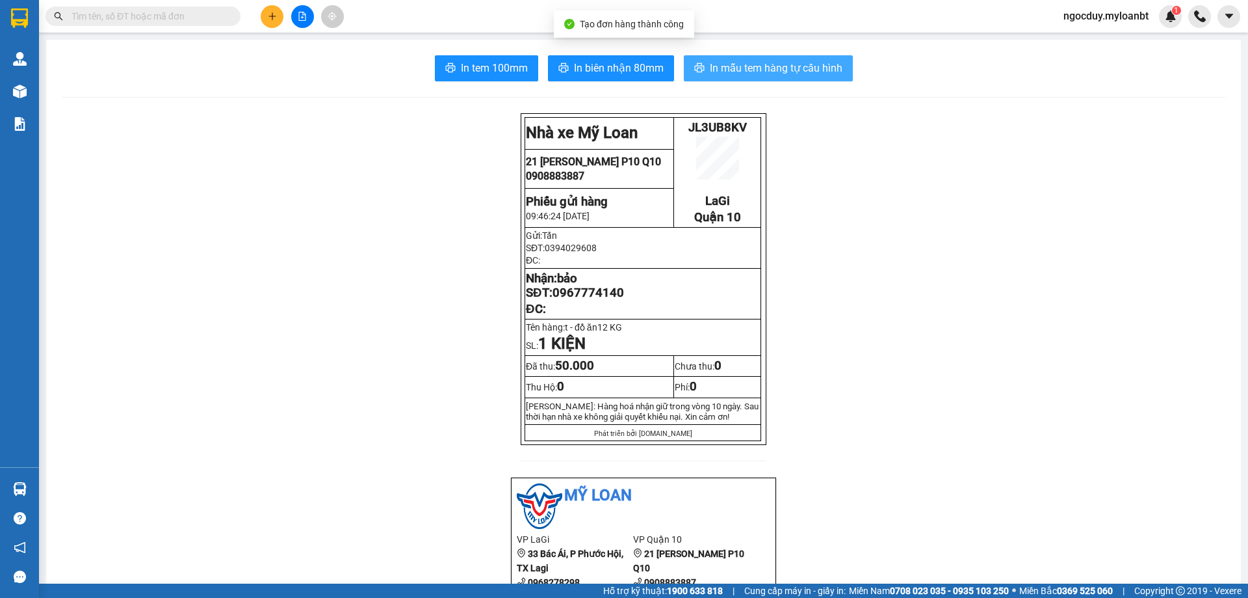
click at [808, 74] on span "In mẫu tem hàng tự cấu hình" at bounding box center [776, 68] width 133 height 16
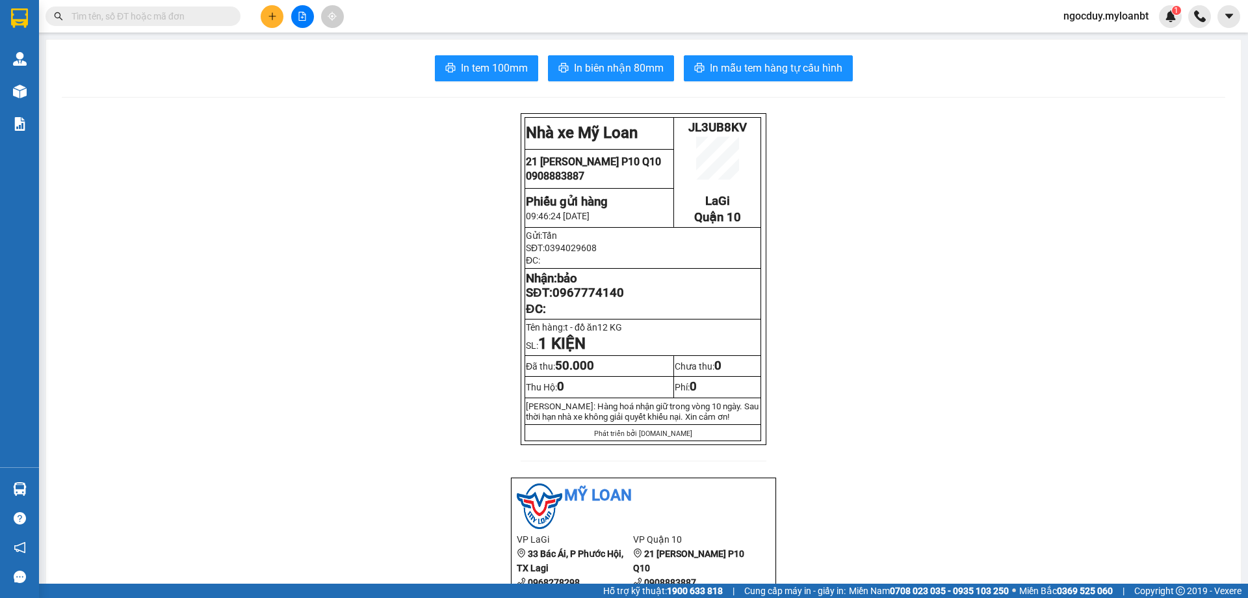
click at [181, 29] on div "Kết quả tìm kiếm ( 44 ) Bộ lọc Mã ĐH Trạng thái Món hàng Thu hộ Tổng cước Chưa …" at bounding box center [624, 16] width 1248 height 33
click at [171, 19] on input "text" at bounding box center [148, 16] width 153 height 14
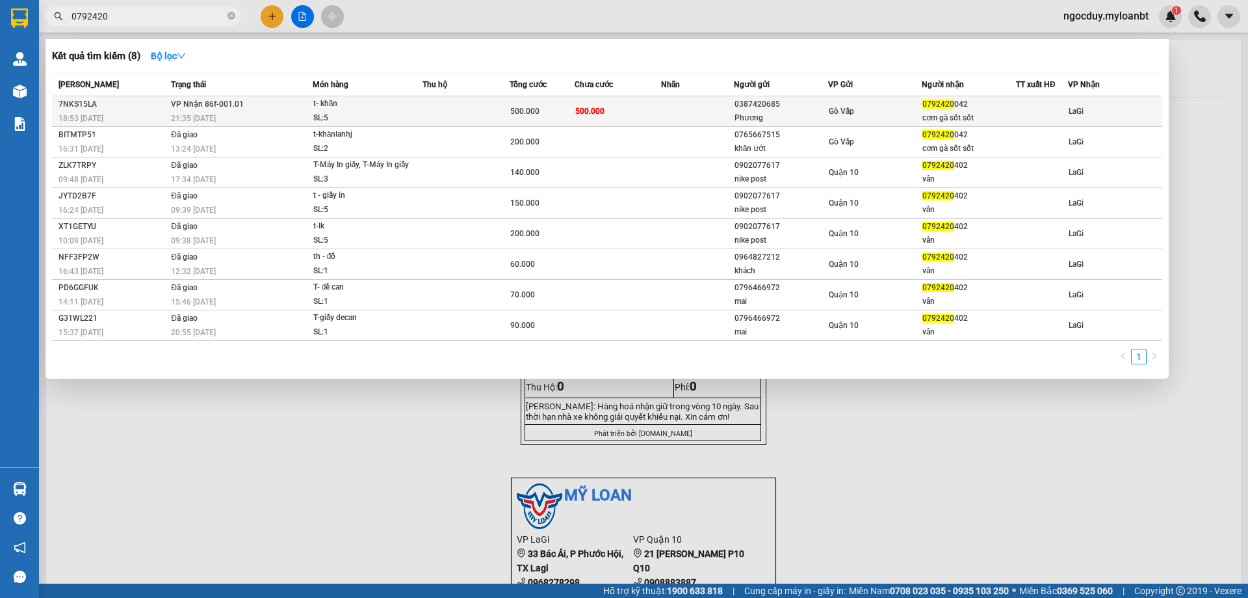
type input "0792420"
click at [683, 107] on td at bounding box center [697, 111] width 72 height 31
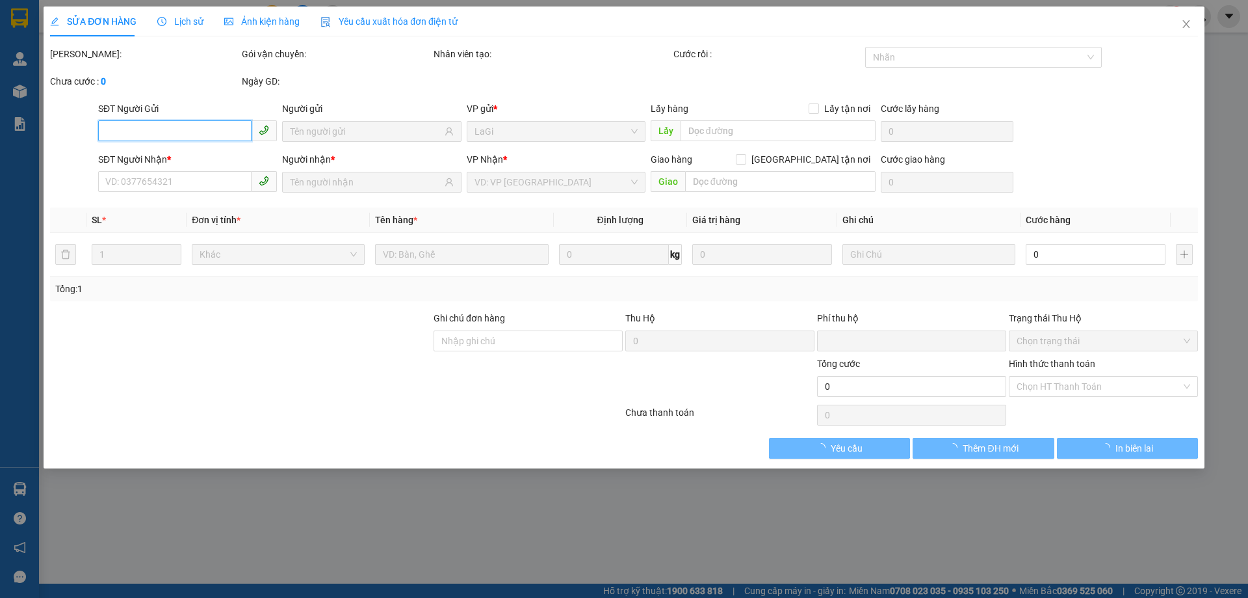
type input "0387420685"
type input "Phương"
type input "0792420042"
type input "cơm gà sốt sốt"
type input "0"
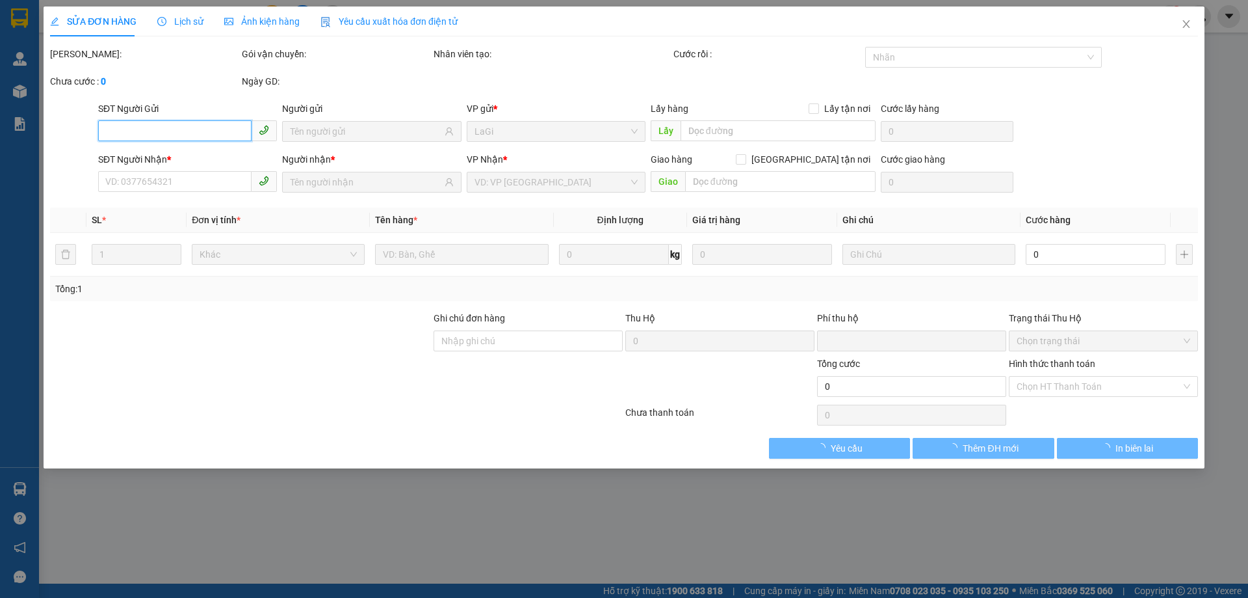
type input "500.000"
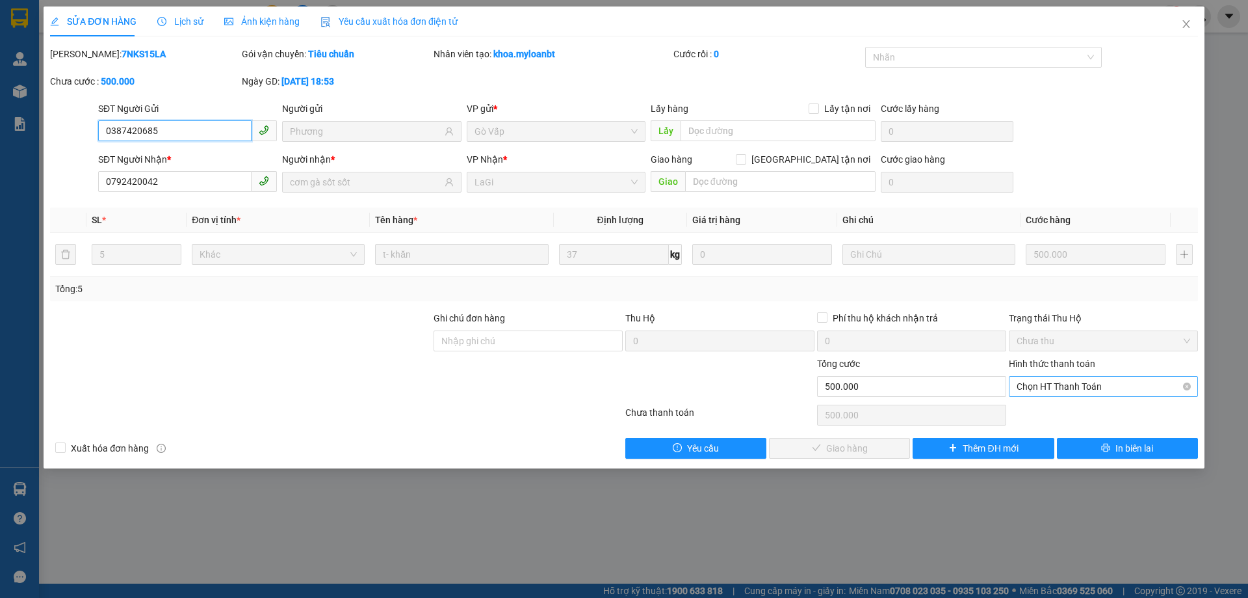
click at [1070, 390] on span "Chọn HT Thanh Toán" at bounding box center [1104, 386] width 174 height 20
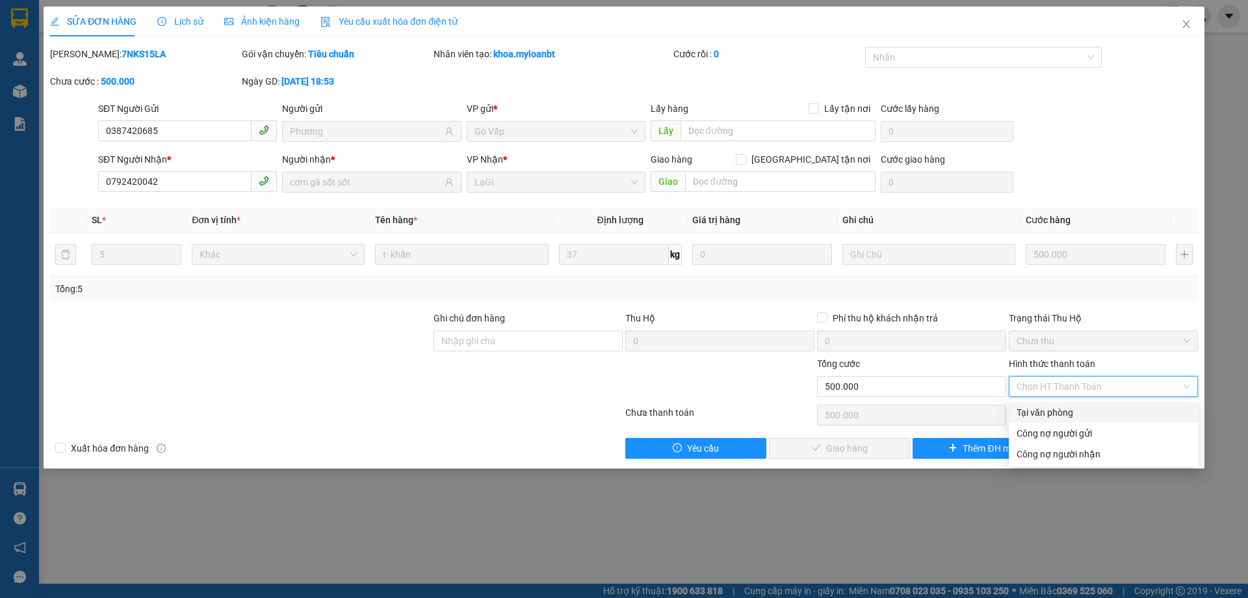
click at [1058, 414] on div "Tại văn phòng" at bounding box center [1104, 412] width 174 height 14
type input "0"
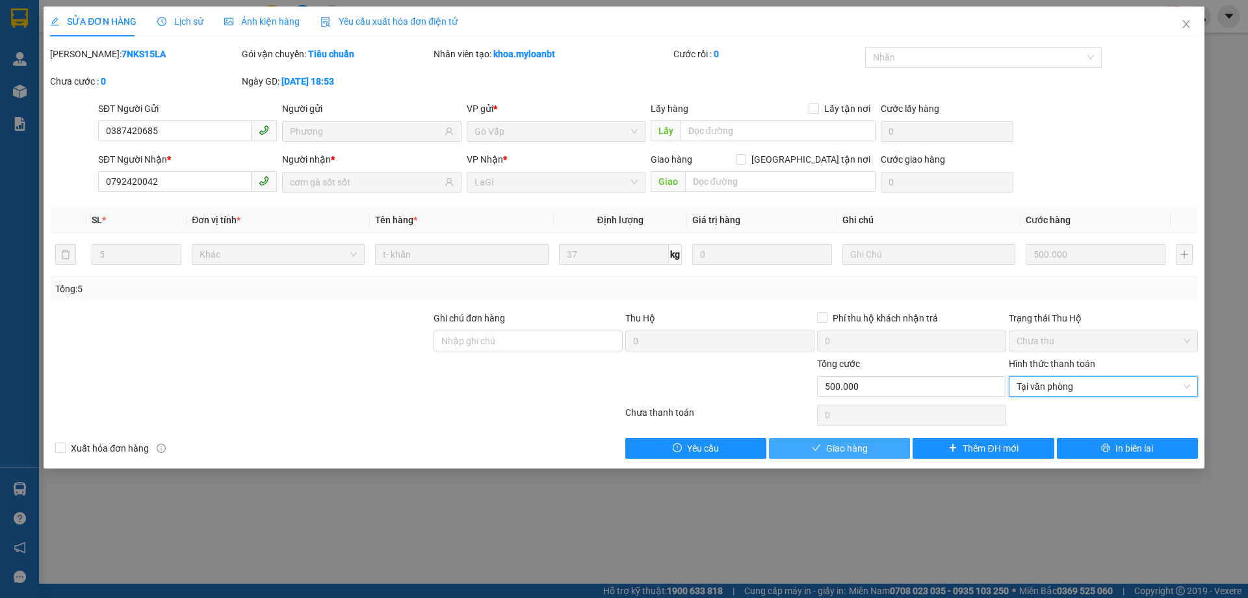
click at [843, 445] on span "Giao hàng" at bounding box center [847, 448] width 42 height 14
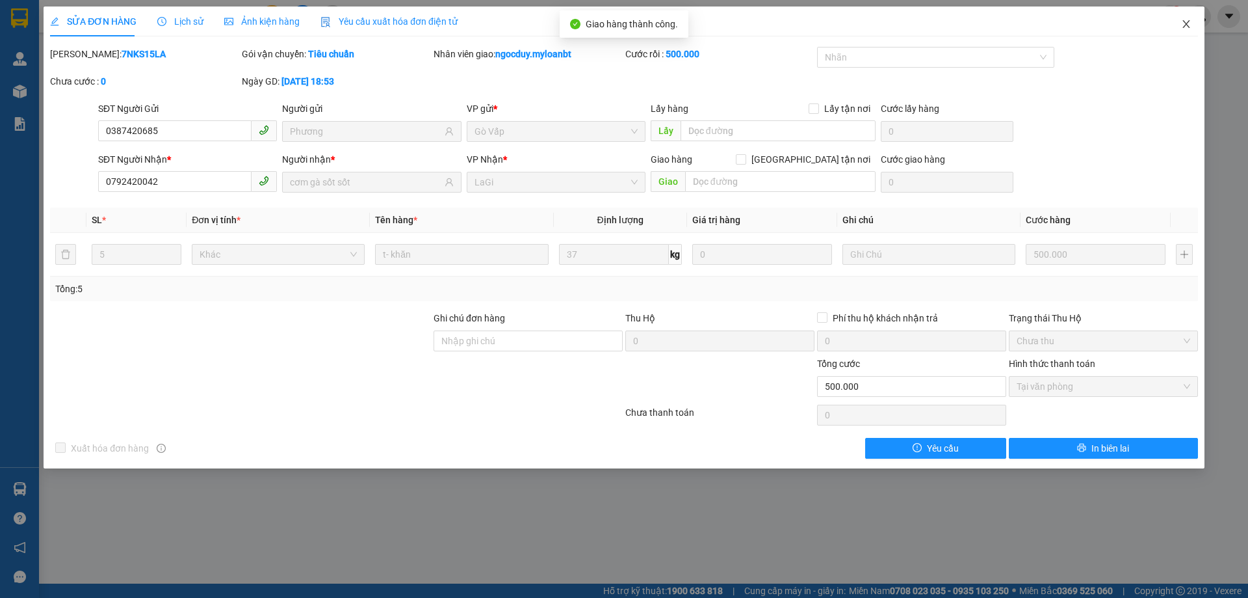
click at [1190, 19] on span "Close" at bounding box center [1186, 25] width 36 height 36
